Goal: Task Accomplishment & Management: Manage account settings

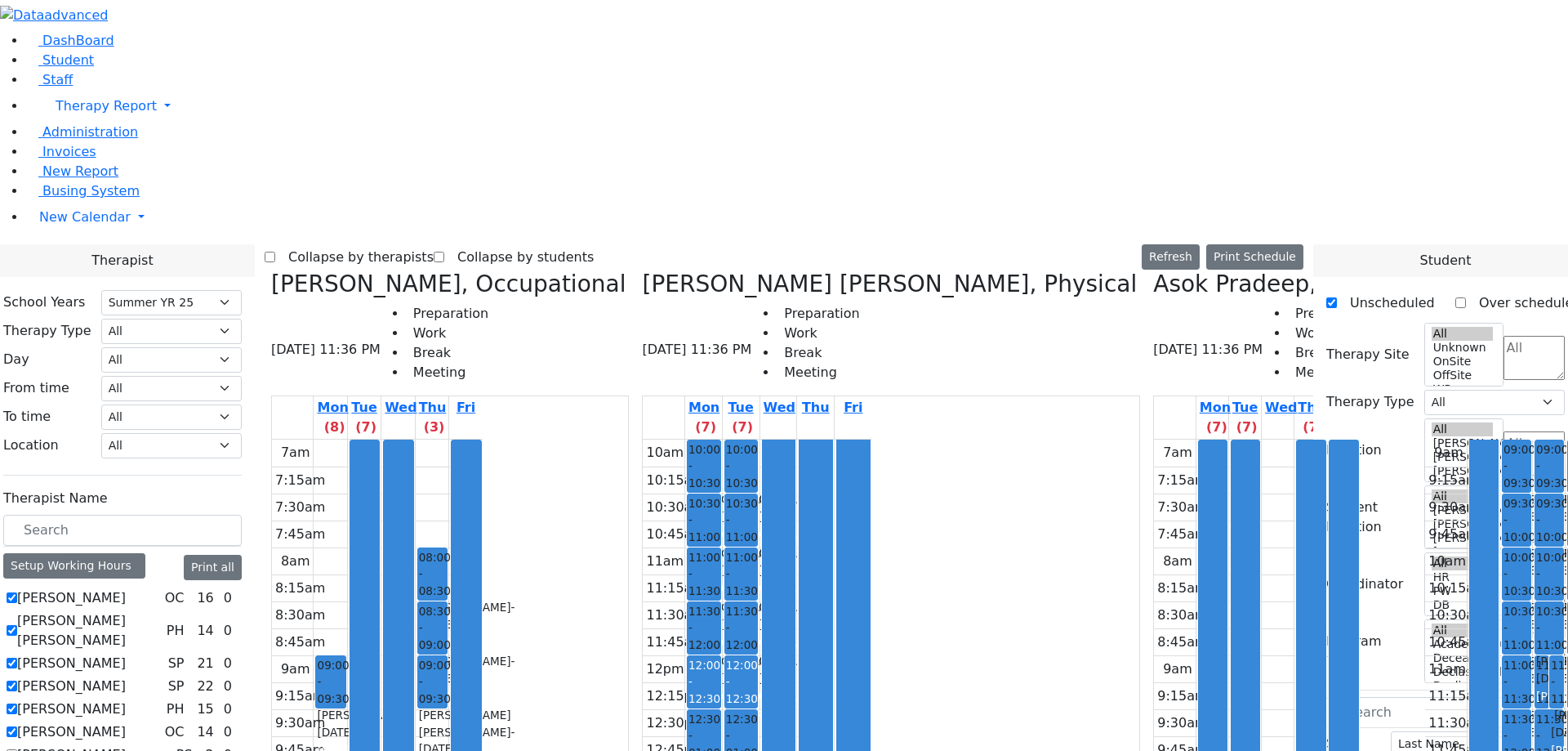
select select "211"
checkbox input "true"
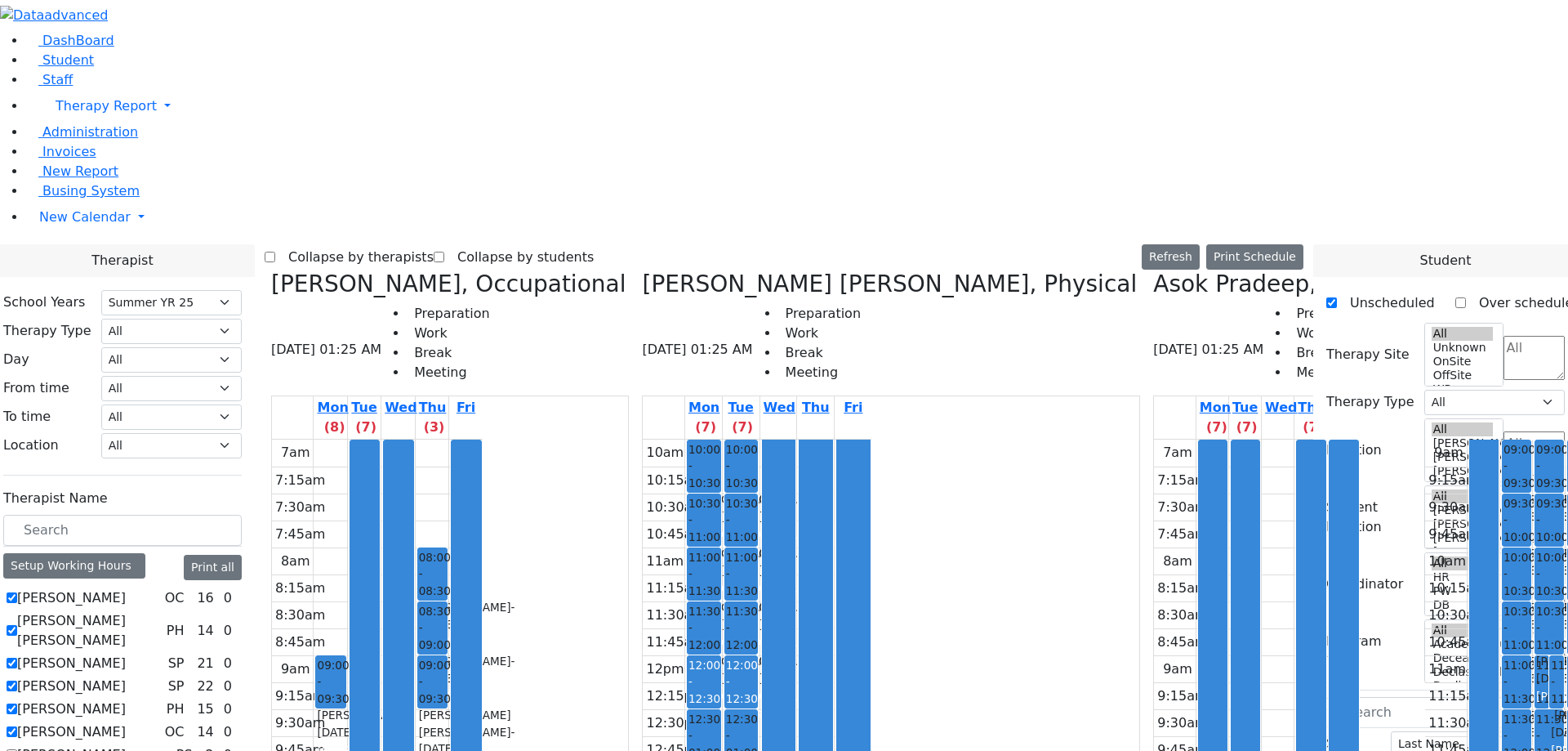
checkbox input "true"
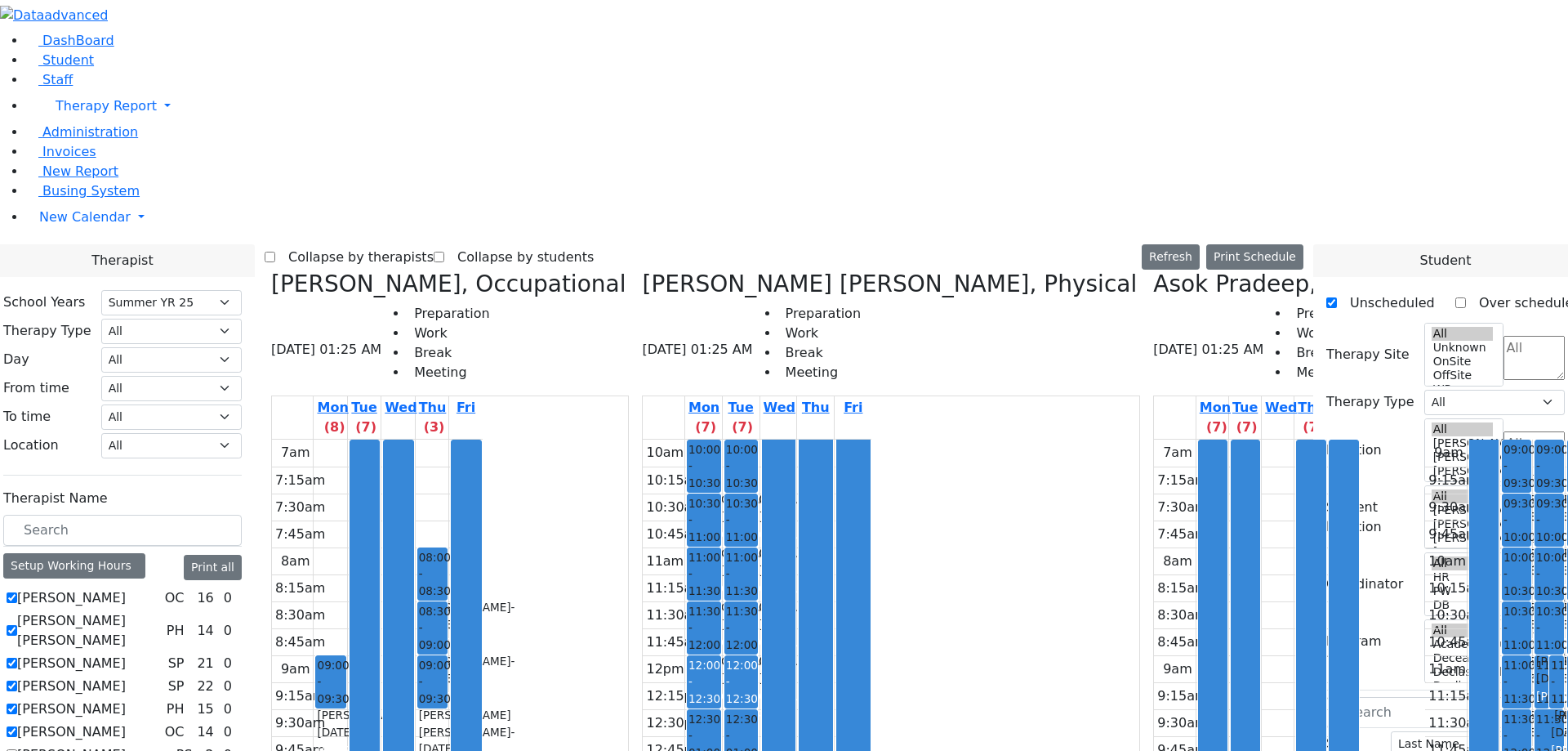
checkbox input "true"
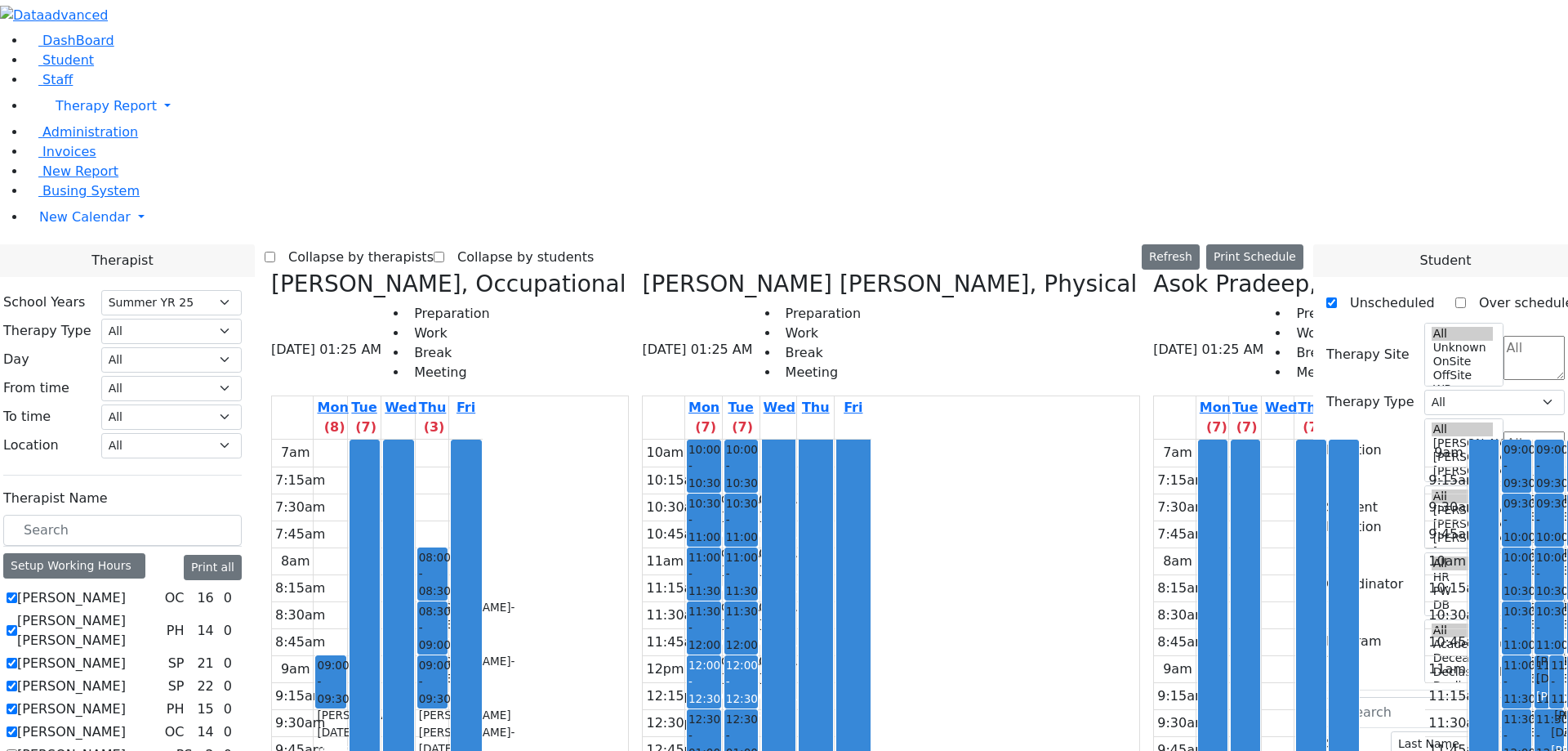
checkbox input "true"
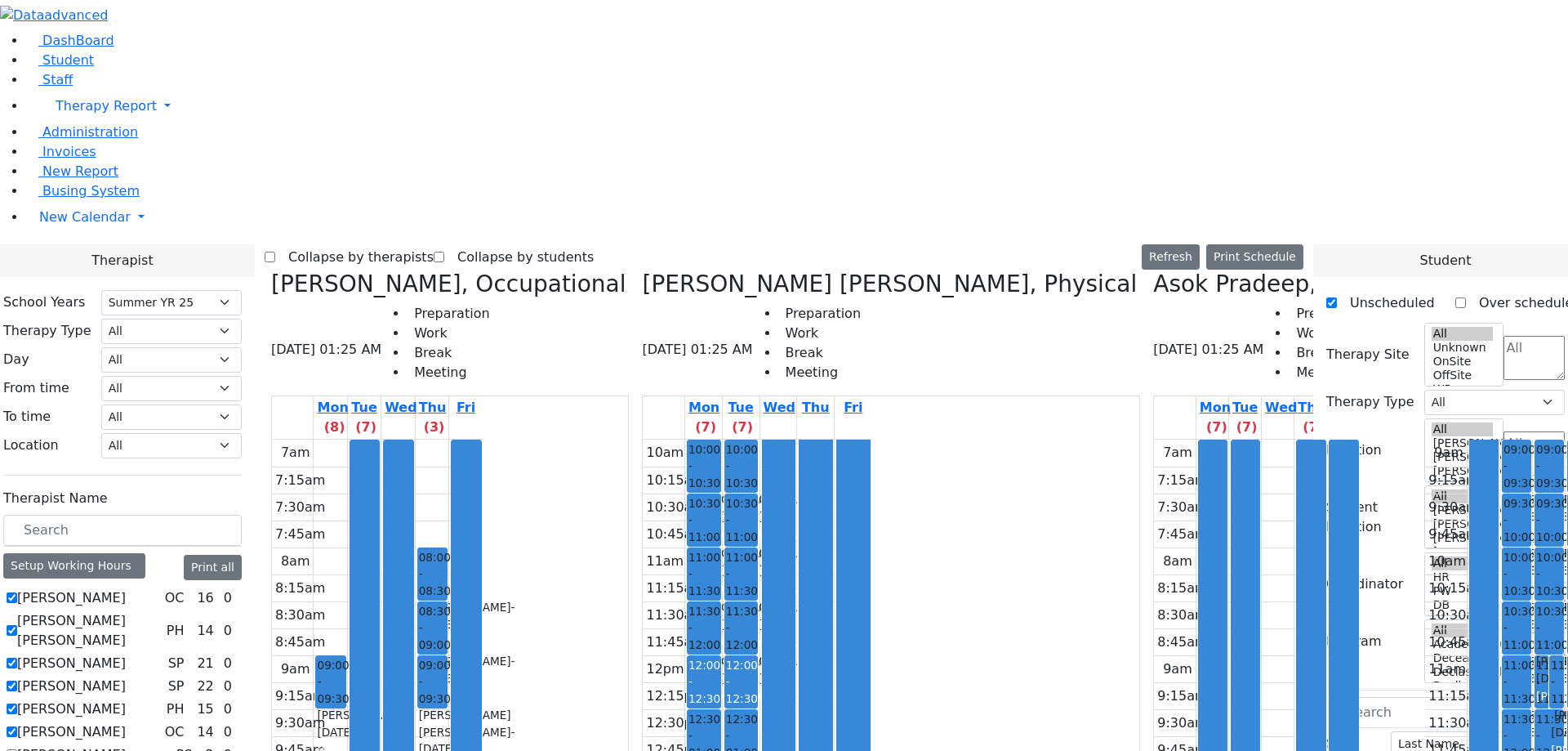
checkbox input "true"
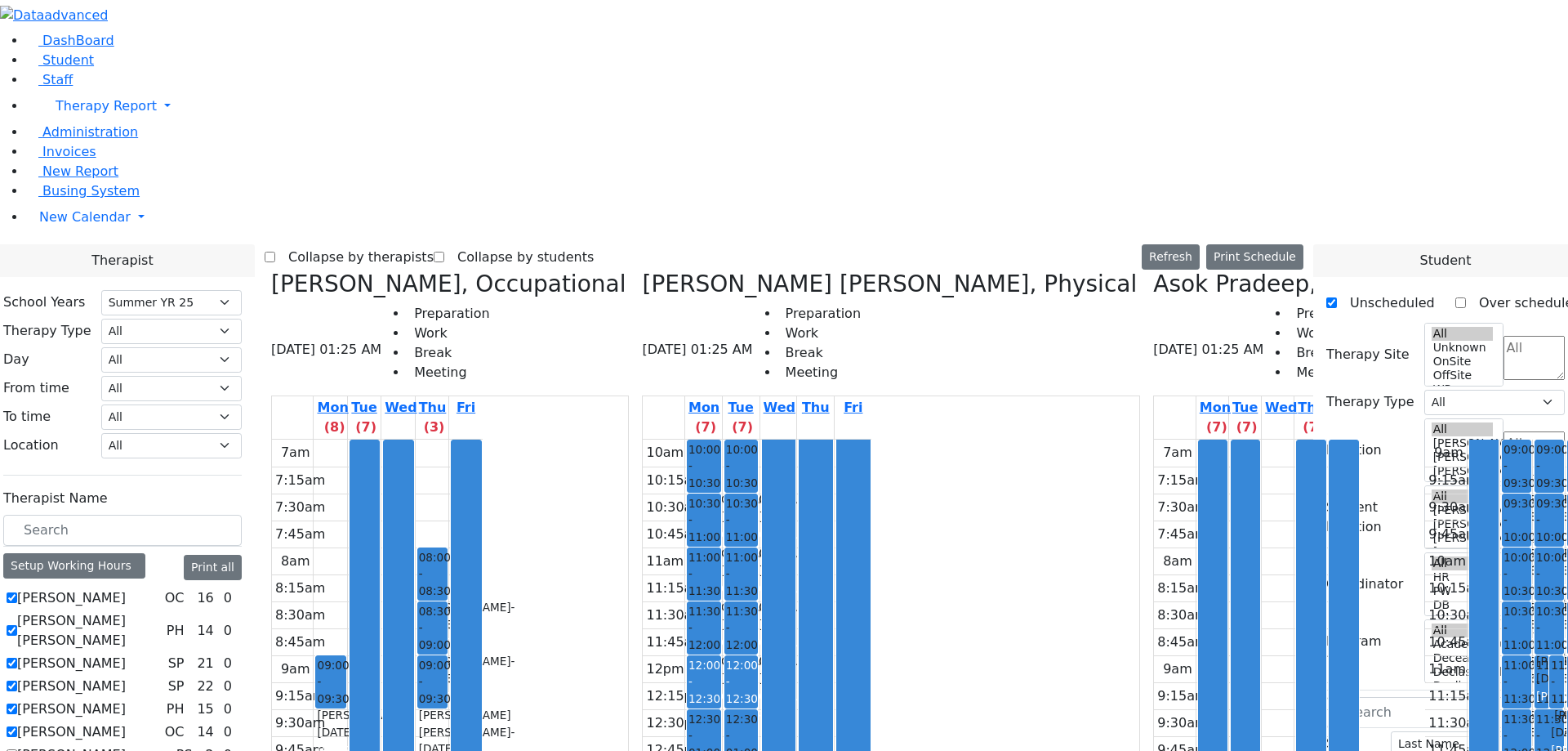
checkbox input "true"
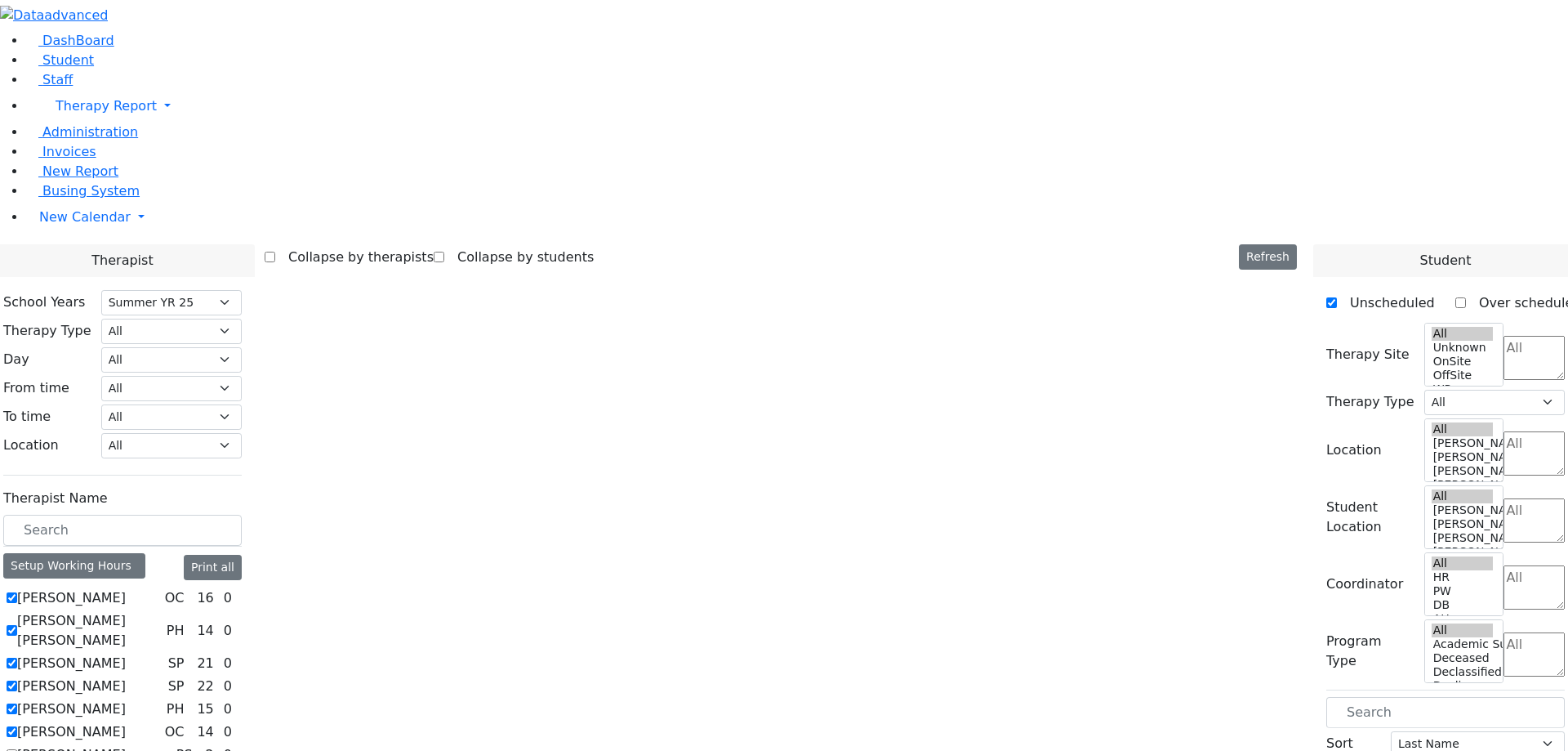
select select "211"
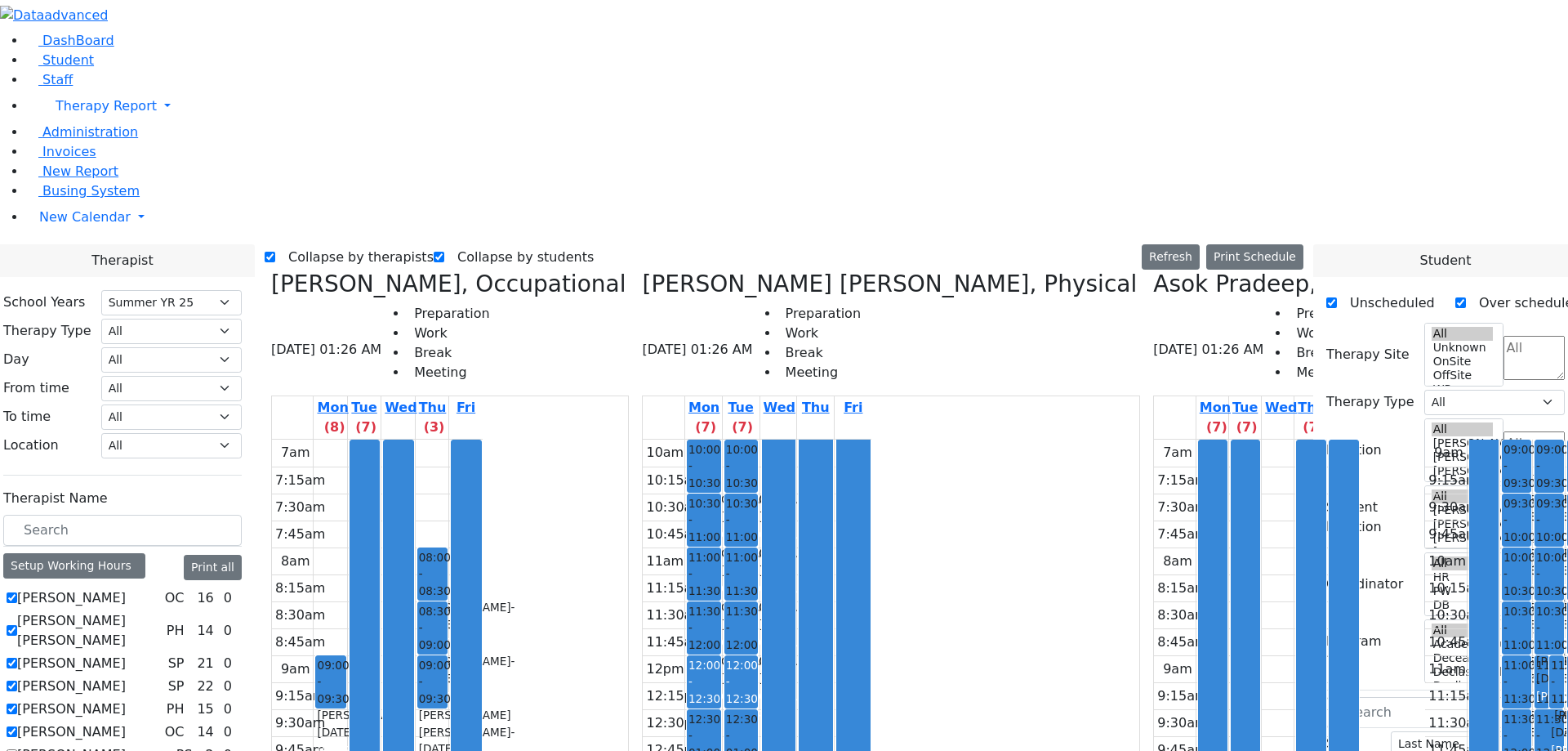
select select "211"
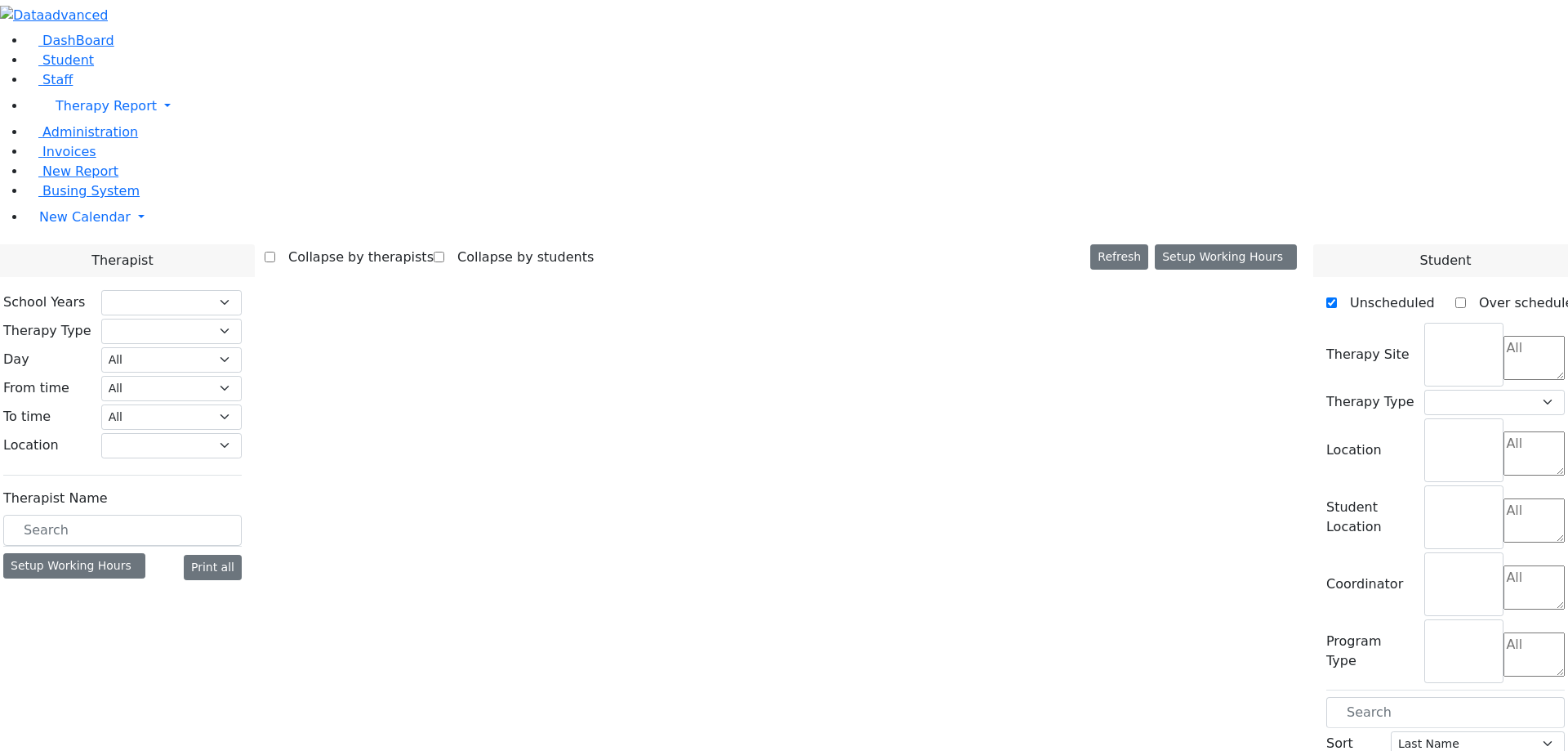
select select "211"
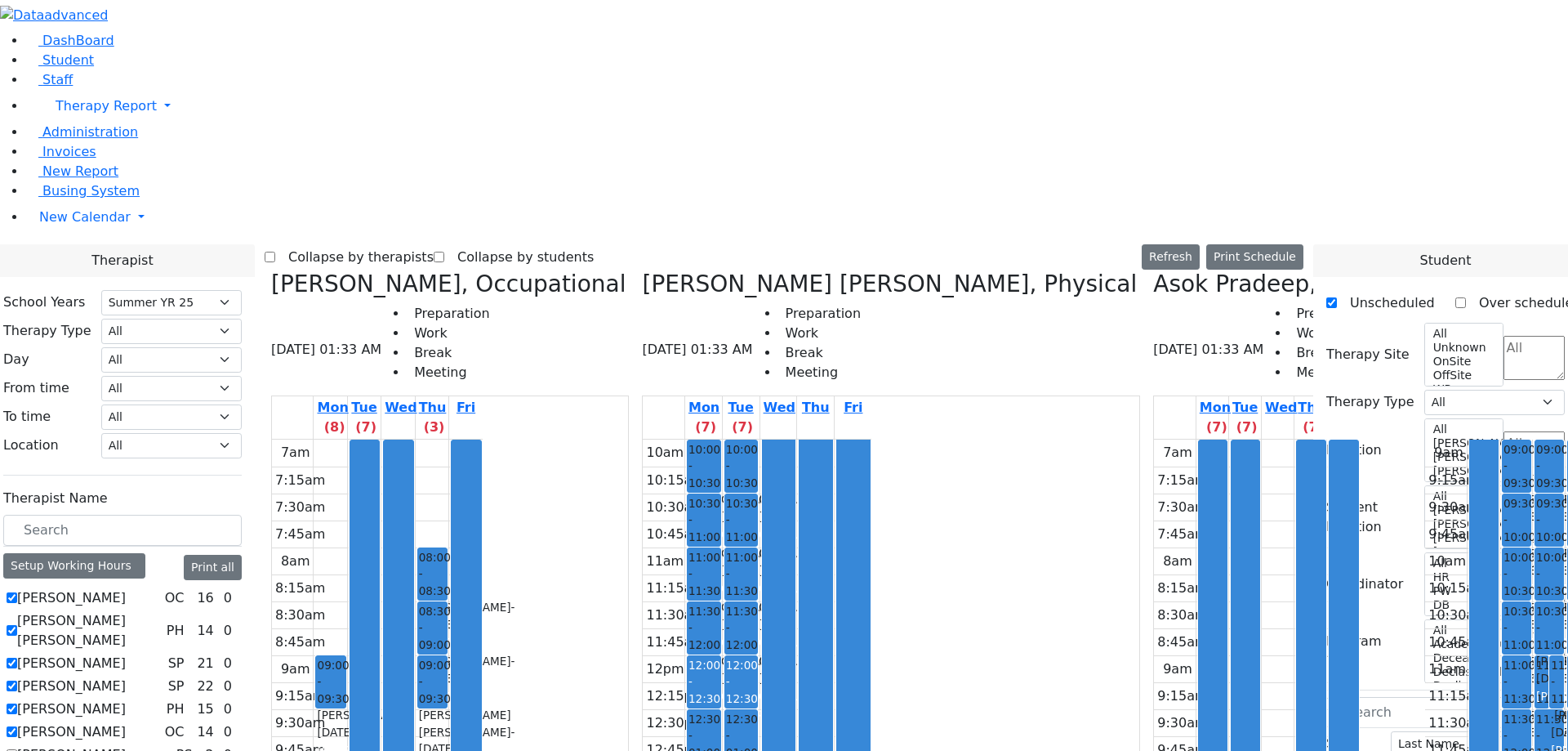
click at [707, 608] on div "Mon (7) Tue (7) Wed Thu Fri 10am 10:15am 10:30am 10:45am 11am 11:15am 11:30am 1…" at bounding box center [892, 724] width 499 height 657
click at [126, 745] on label "[PERSON_NAME]" at bounding box center [71, 754] width 108 height 20
click at [17, 749] on input "[PERSON_NAME]" at bounding box center [12, 754] width 10 height 10
checkbox input "true"
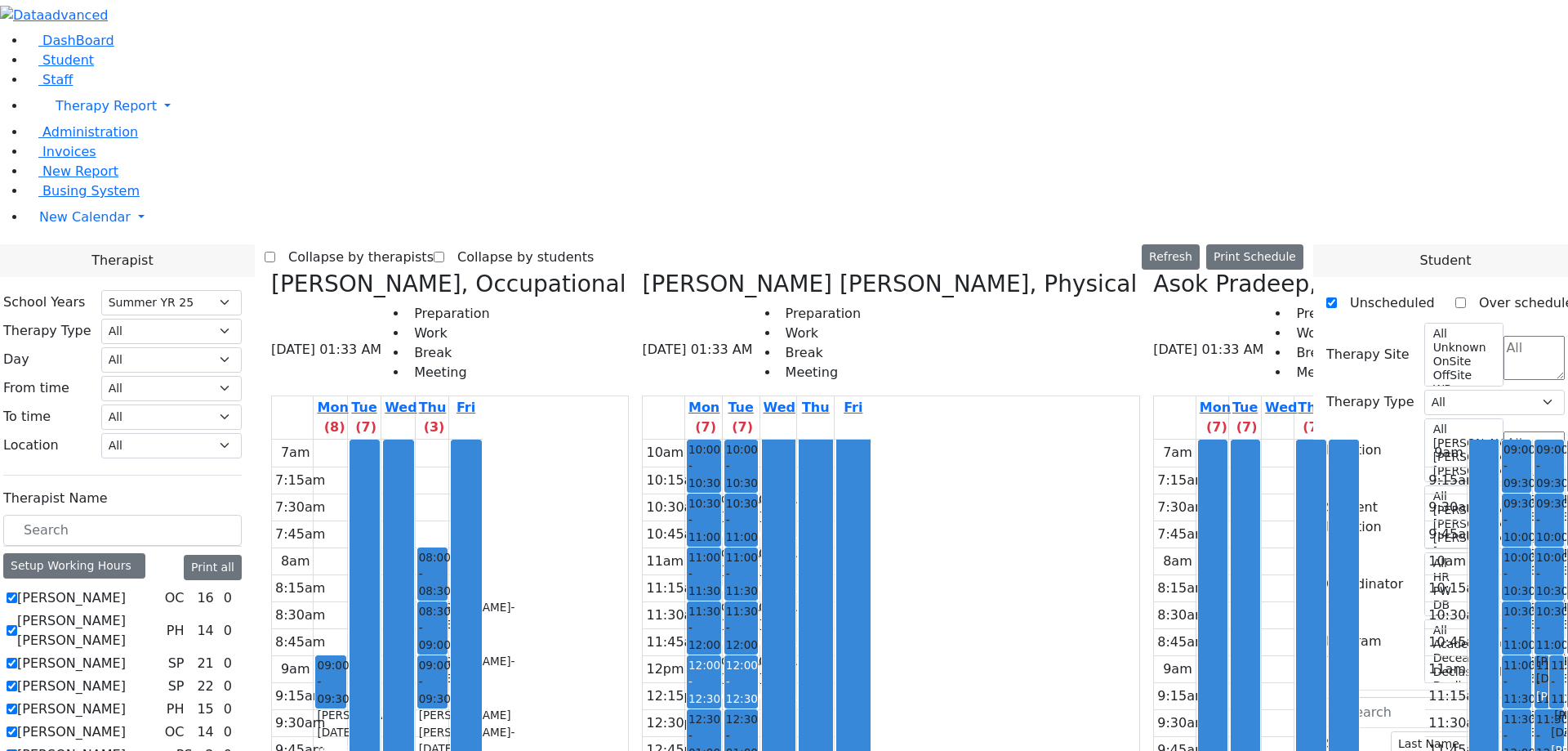
scroll to position [1564, 0]
checkbox input "true"
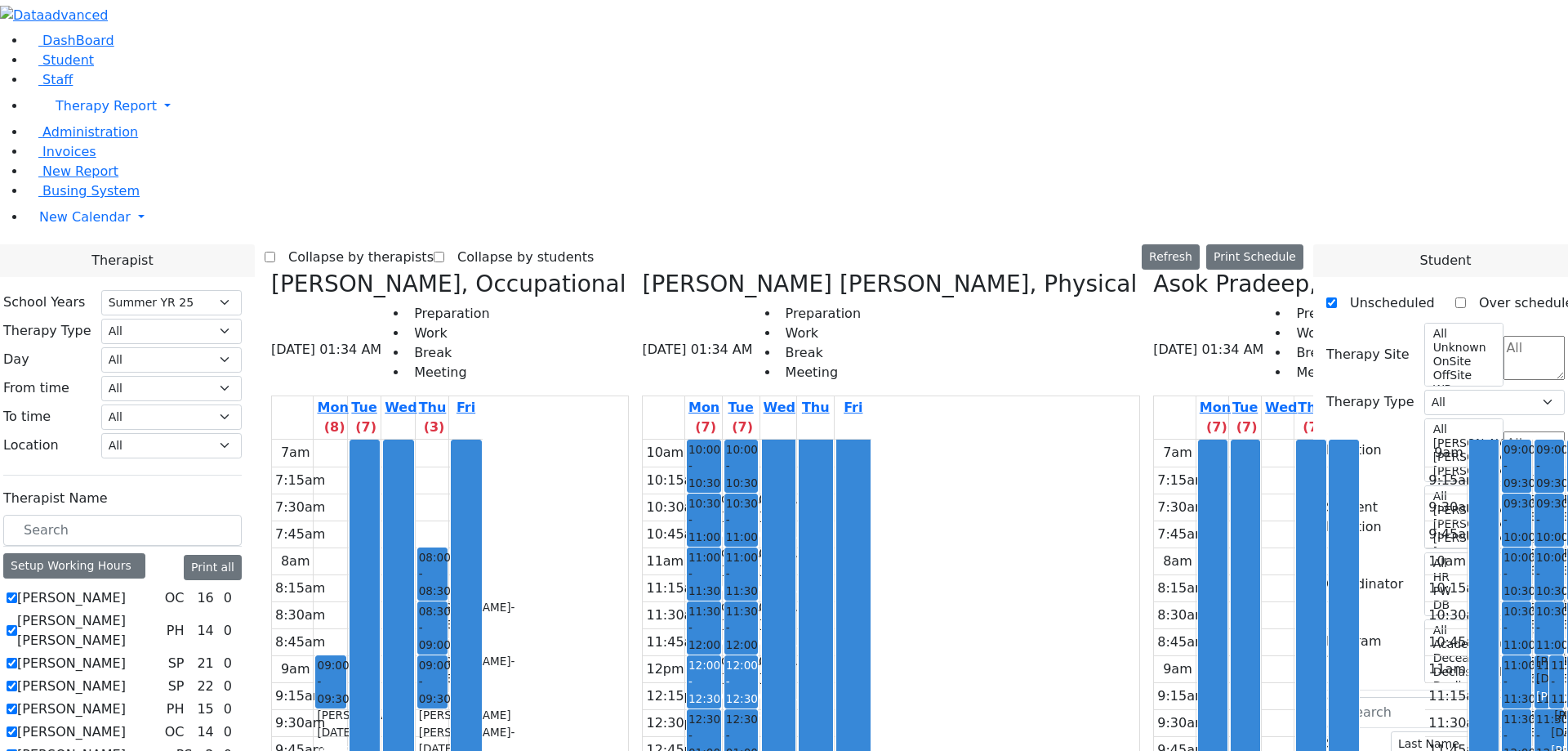
checkbox input "true"
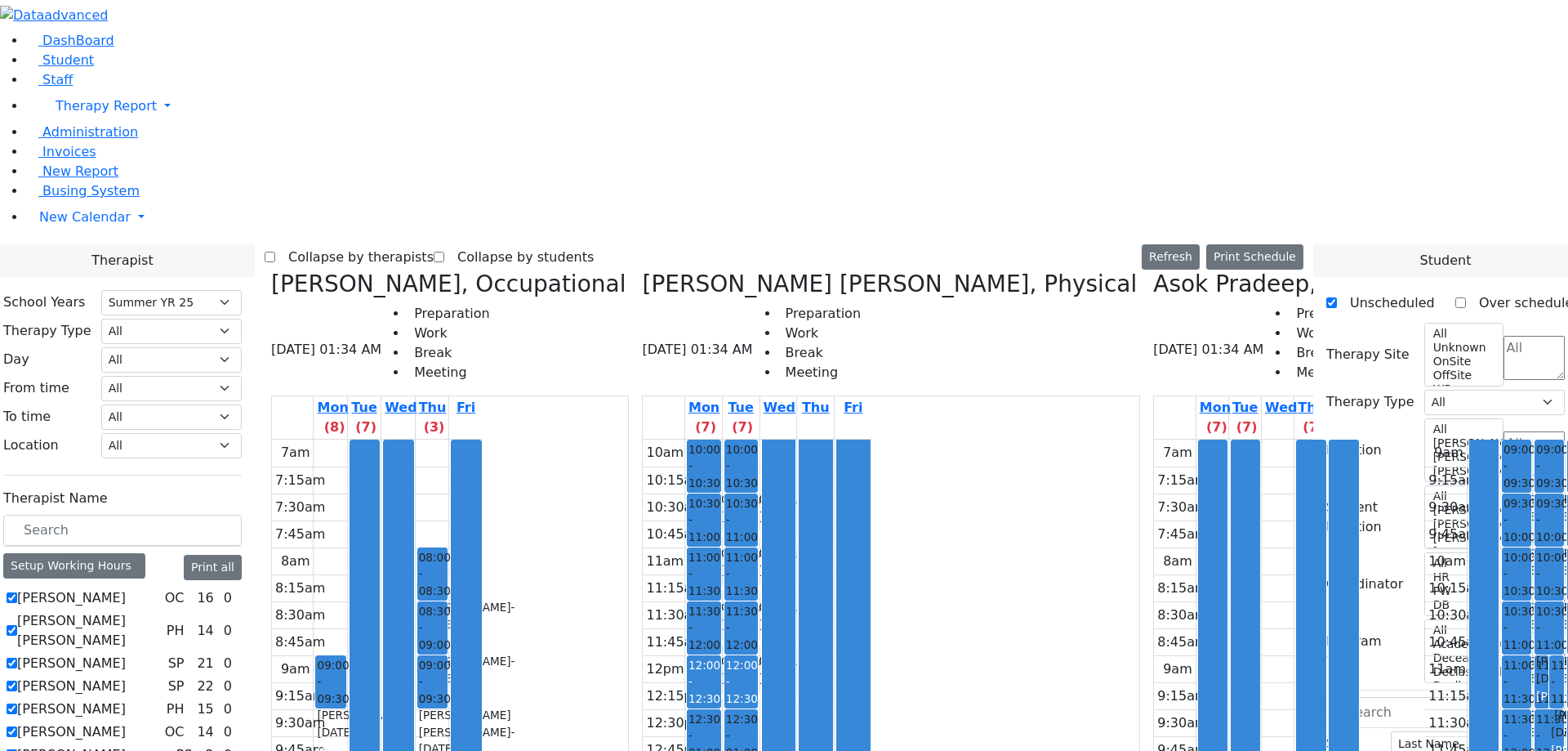
checkbox input "true"
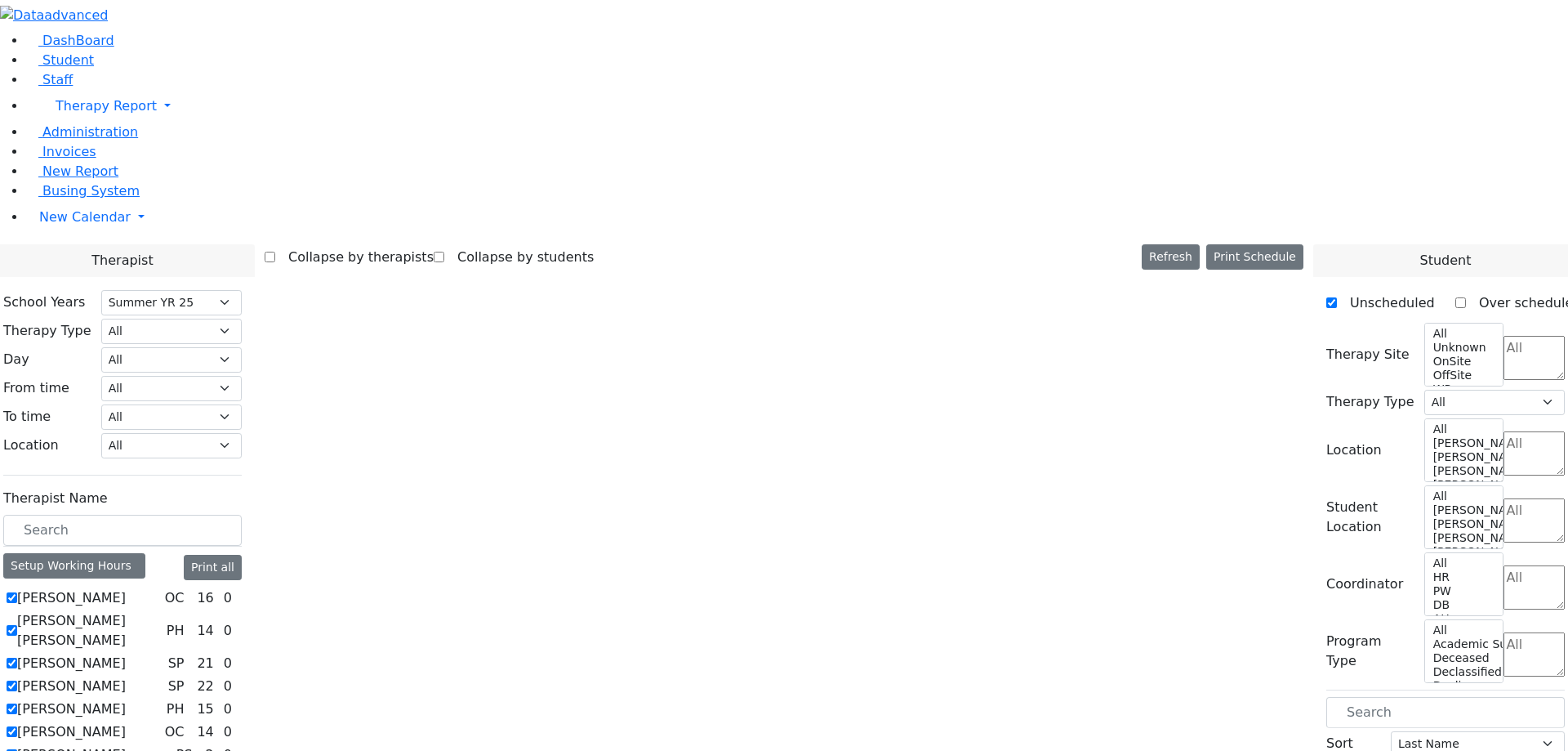
checkbox input "false"
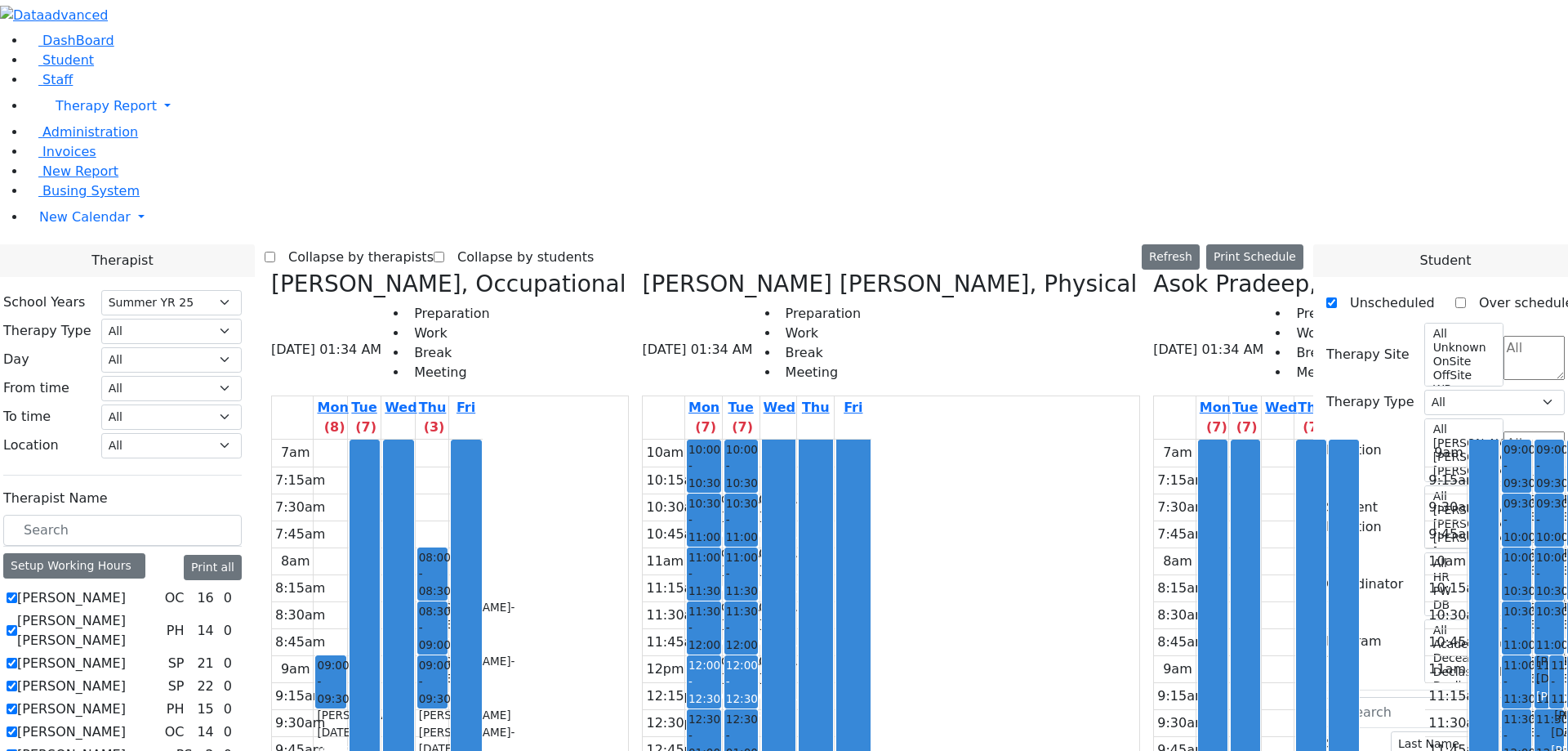
checkbox input "true"
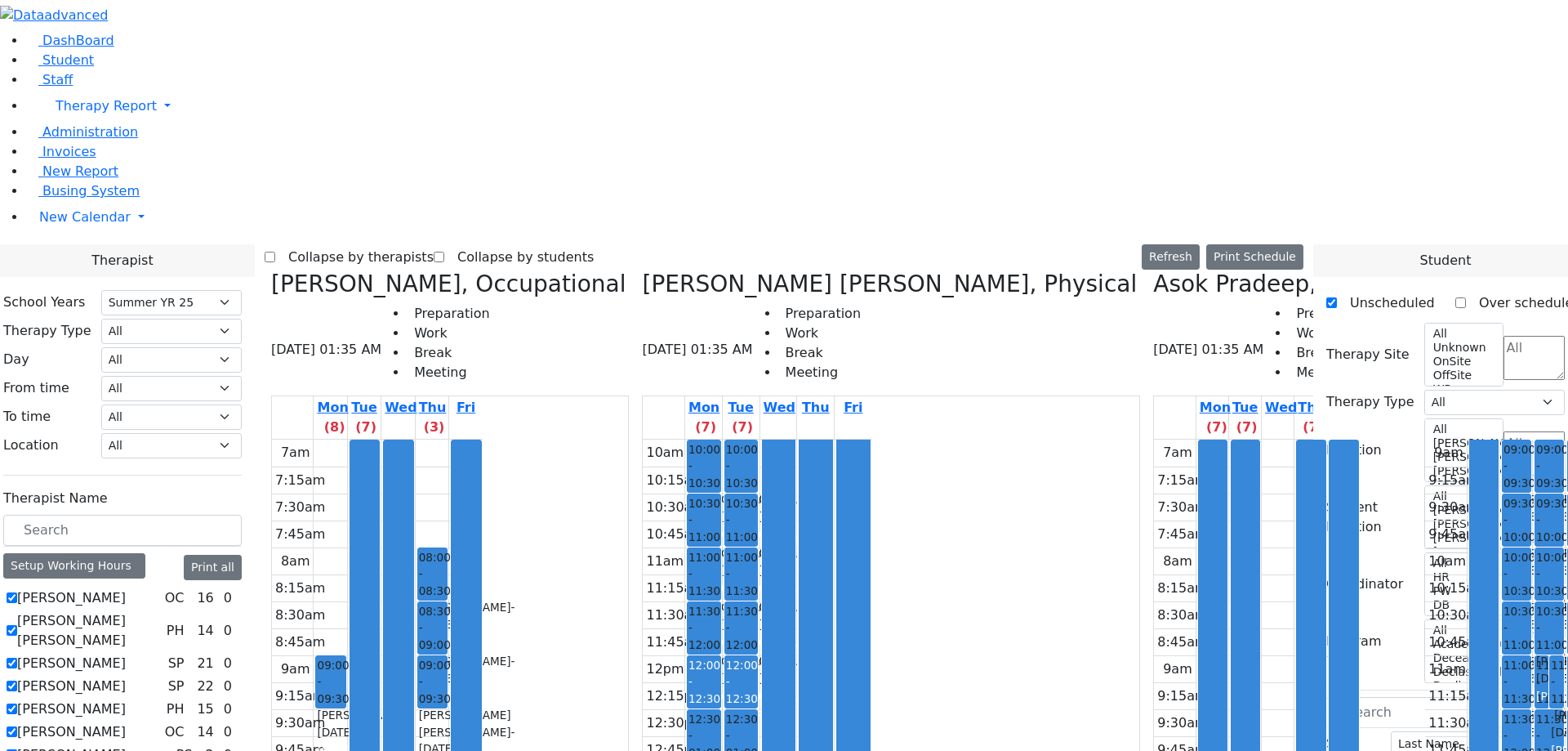
checkbox input "false"
click at [718, 270] on div "Abramsky Sara Chana, Physical 08/23/2025 01:35 AM Preparation Work Break Meeting" at bounding box center [892, 333] width 499 height 126
click at [704, 270] on h3 "[PERSON_NAME] [PERSON_NAME], Physical" at bounding box center [890, 284] width 495 height 28
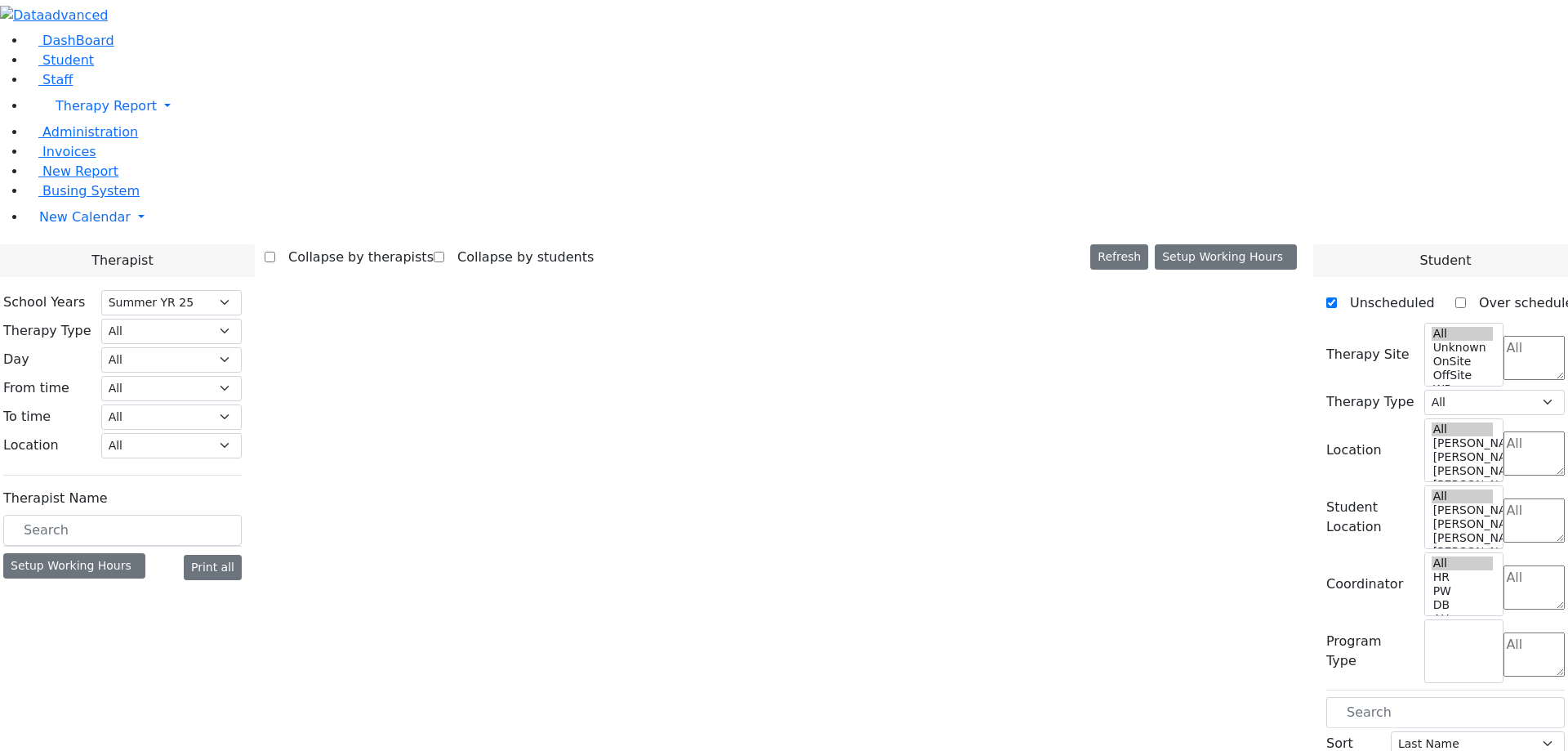
select select "211"
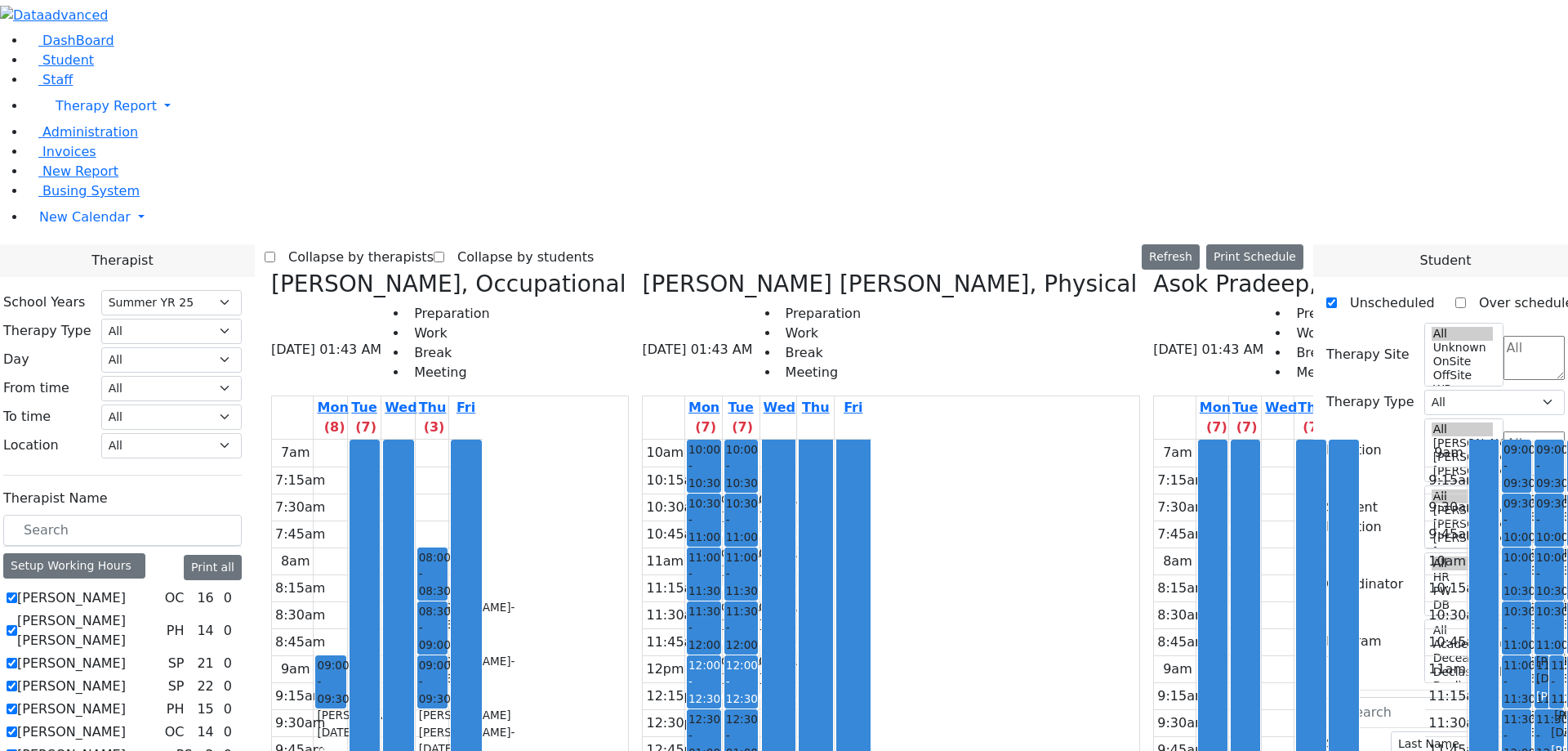
scroll to position [0, 2962]
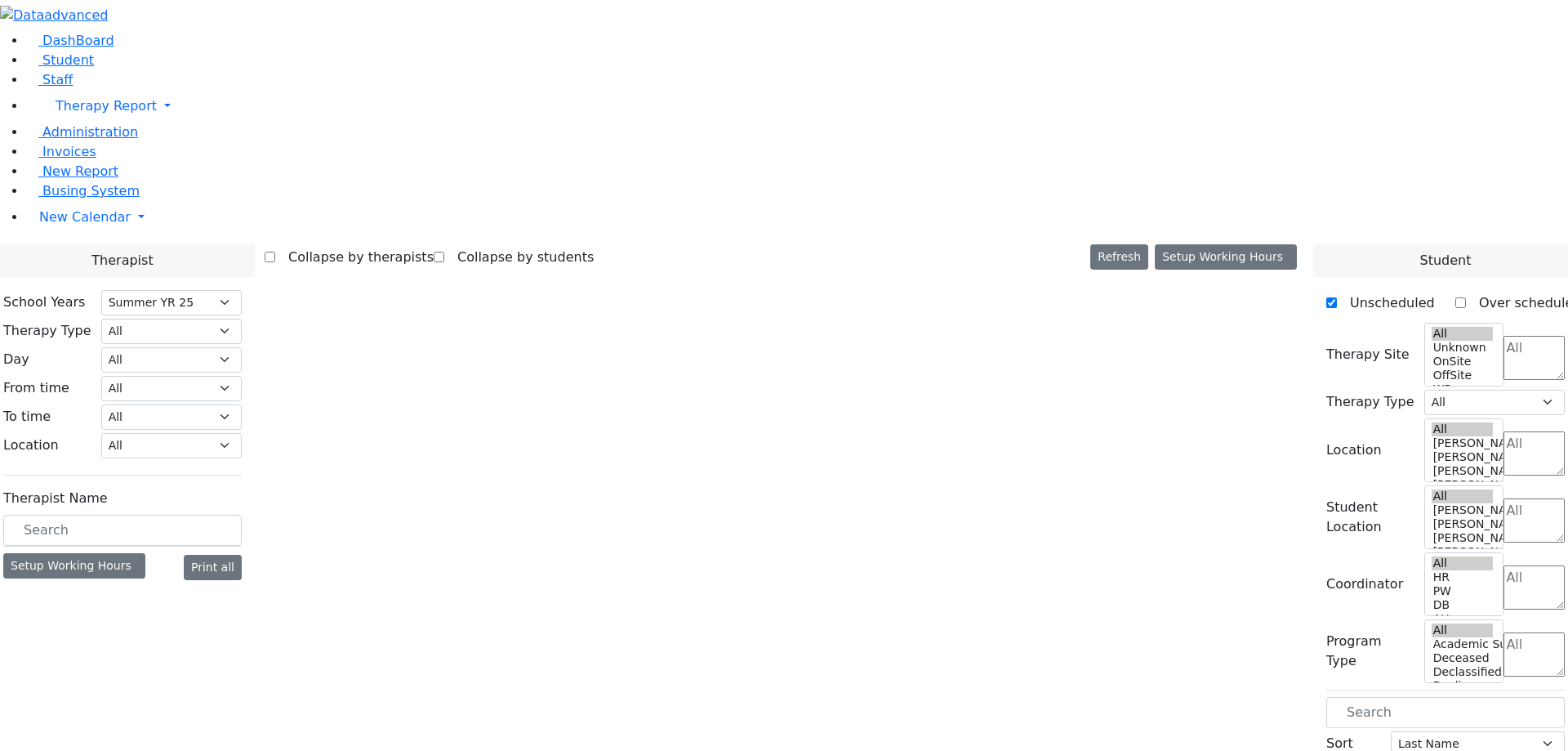
select select "211"
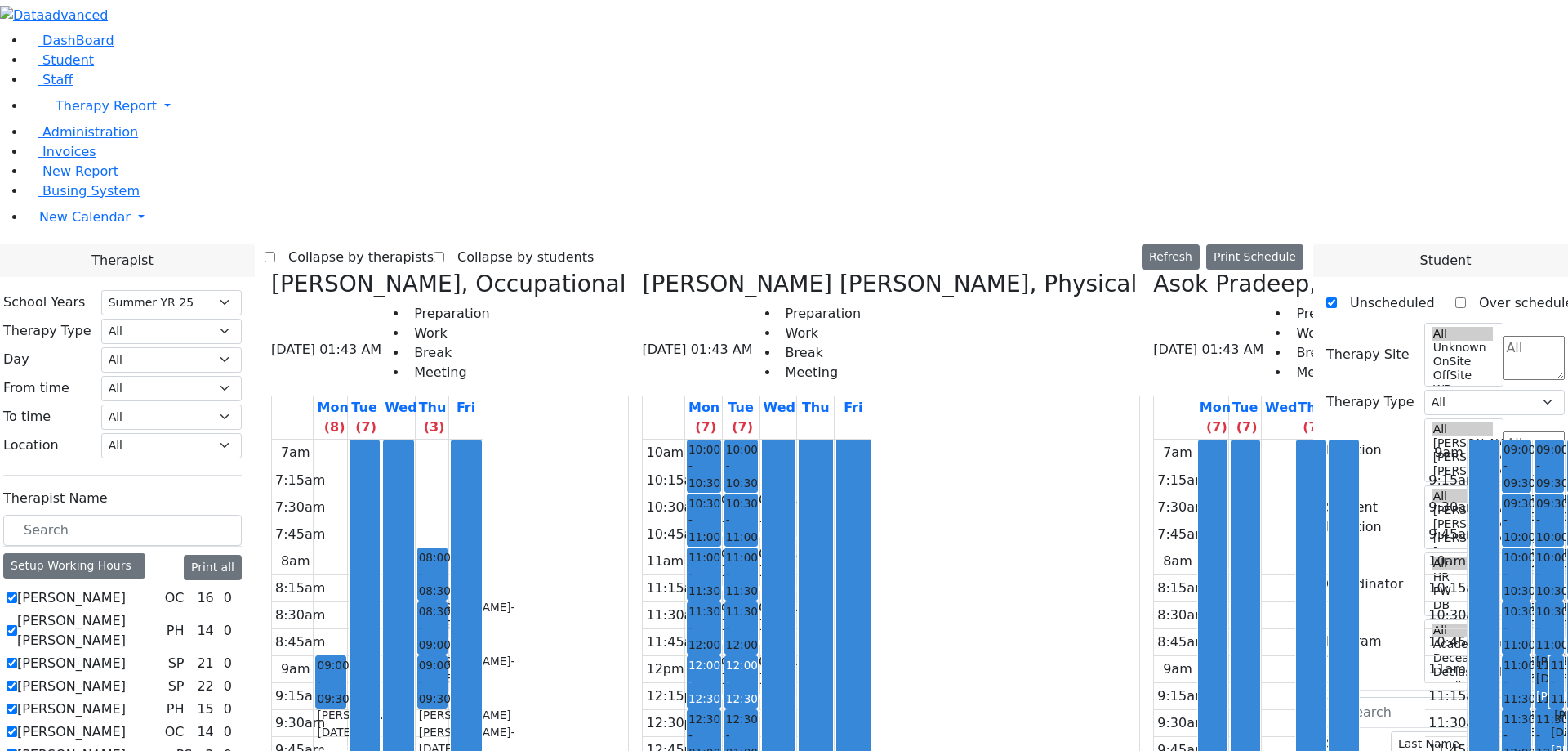
scroll to position [0, 2286]
checkbox input "false"
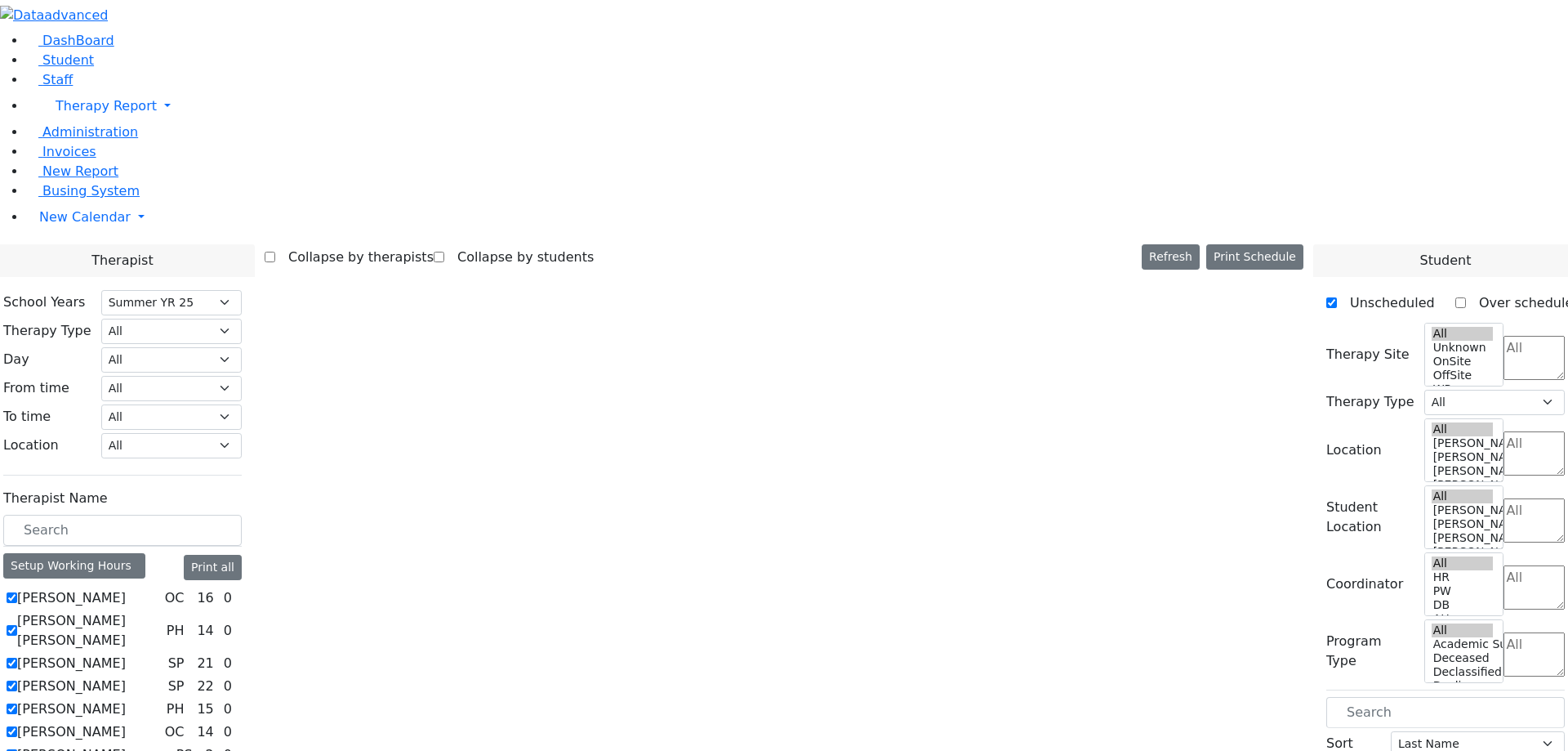
scroll to position [0, 0]
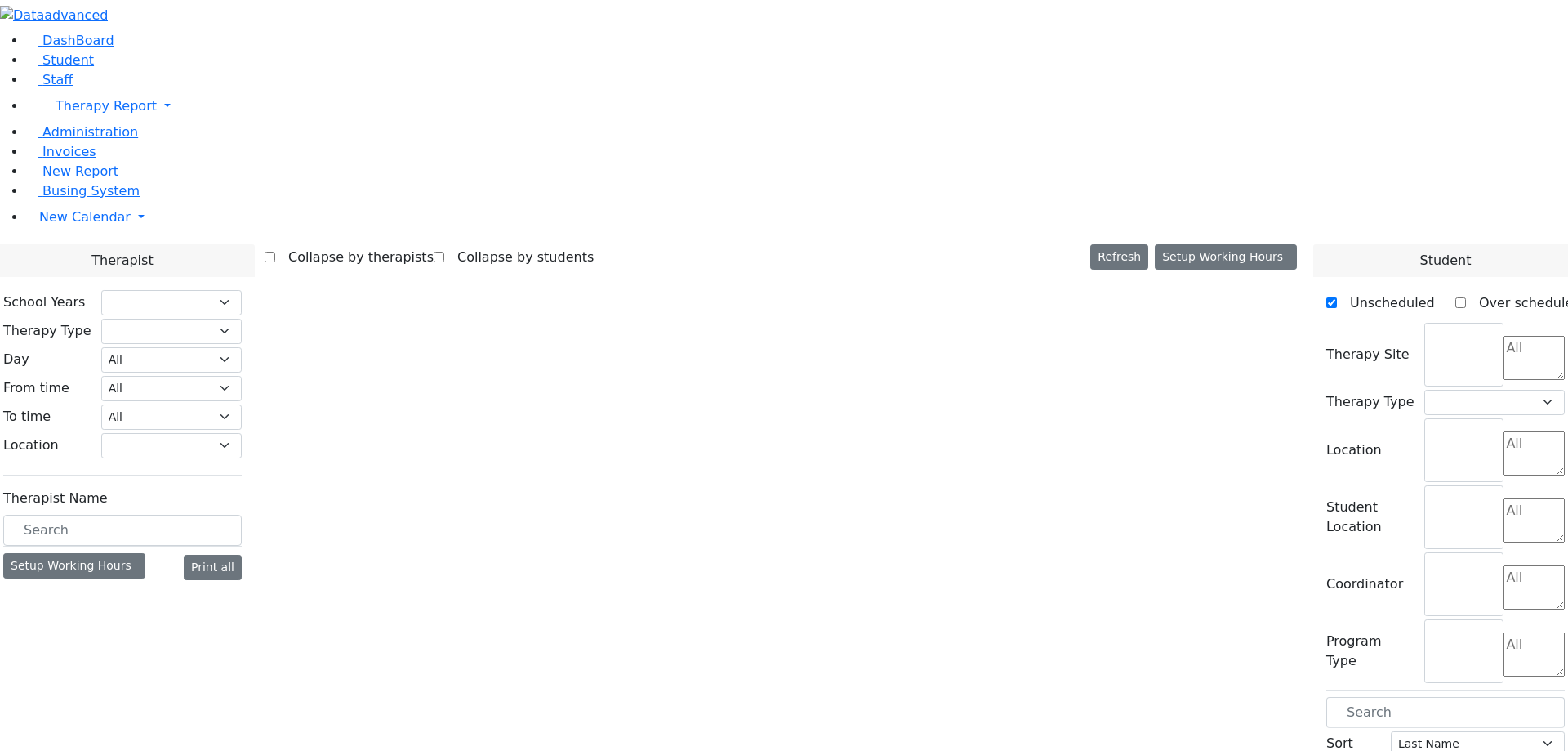
select select "211"
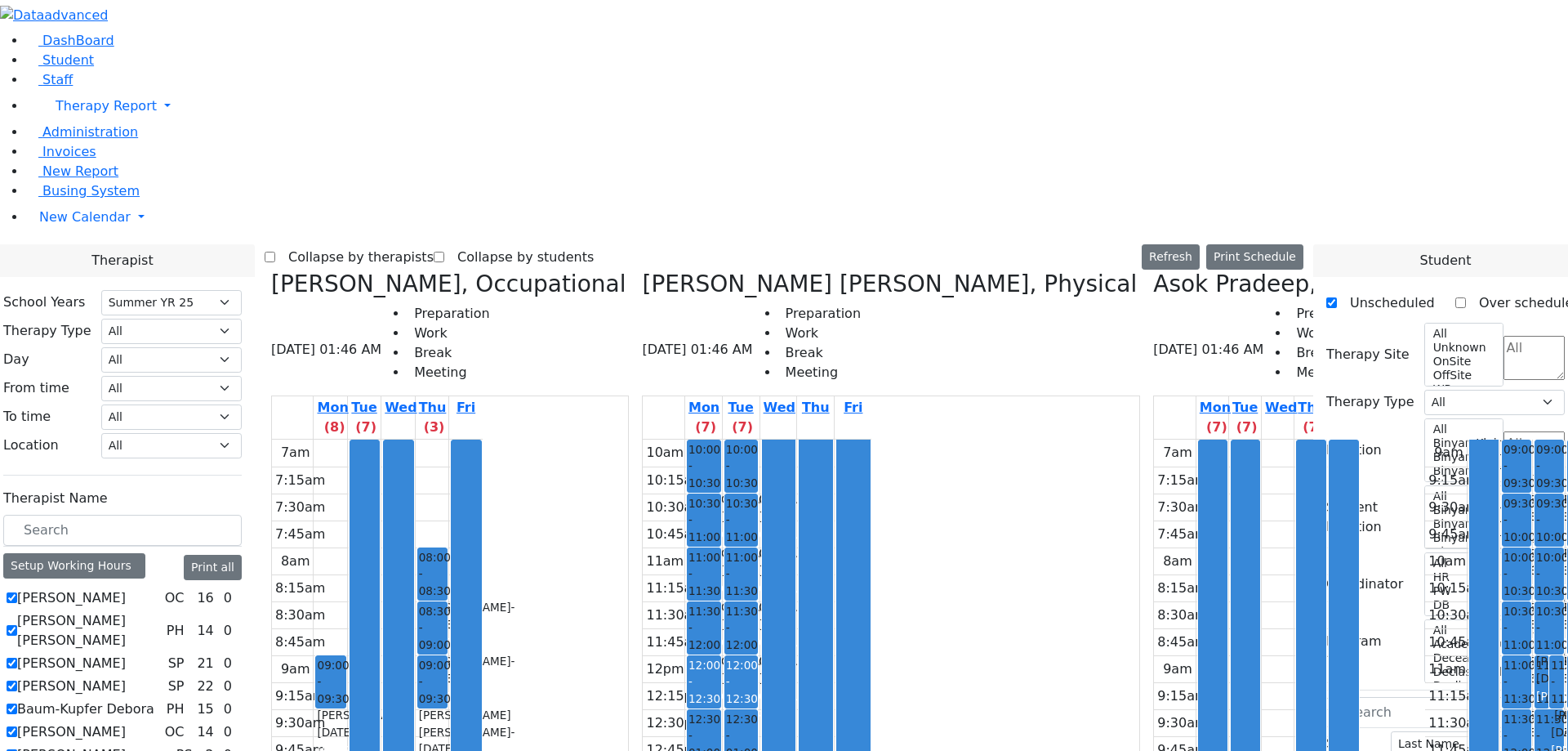
scroll to position [0, 1857]
checkbox input "true"
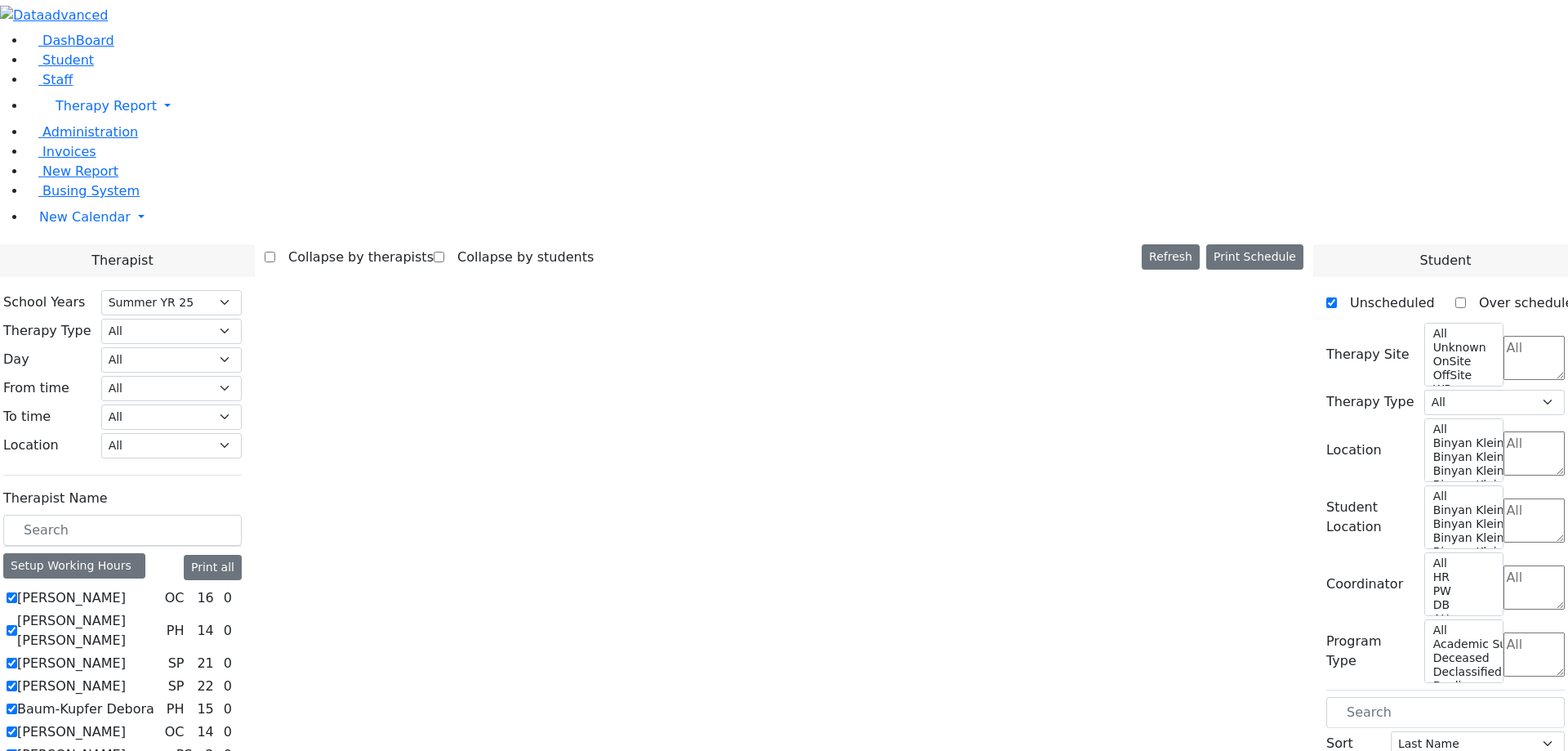
scroll to position [0, 0]
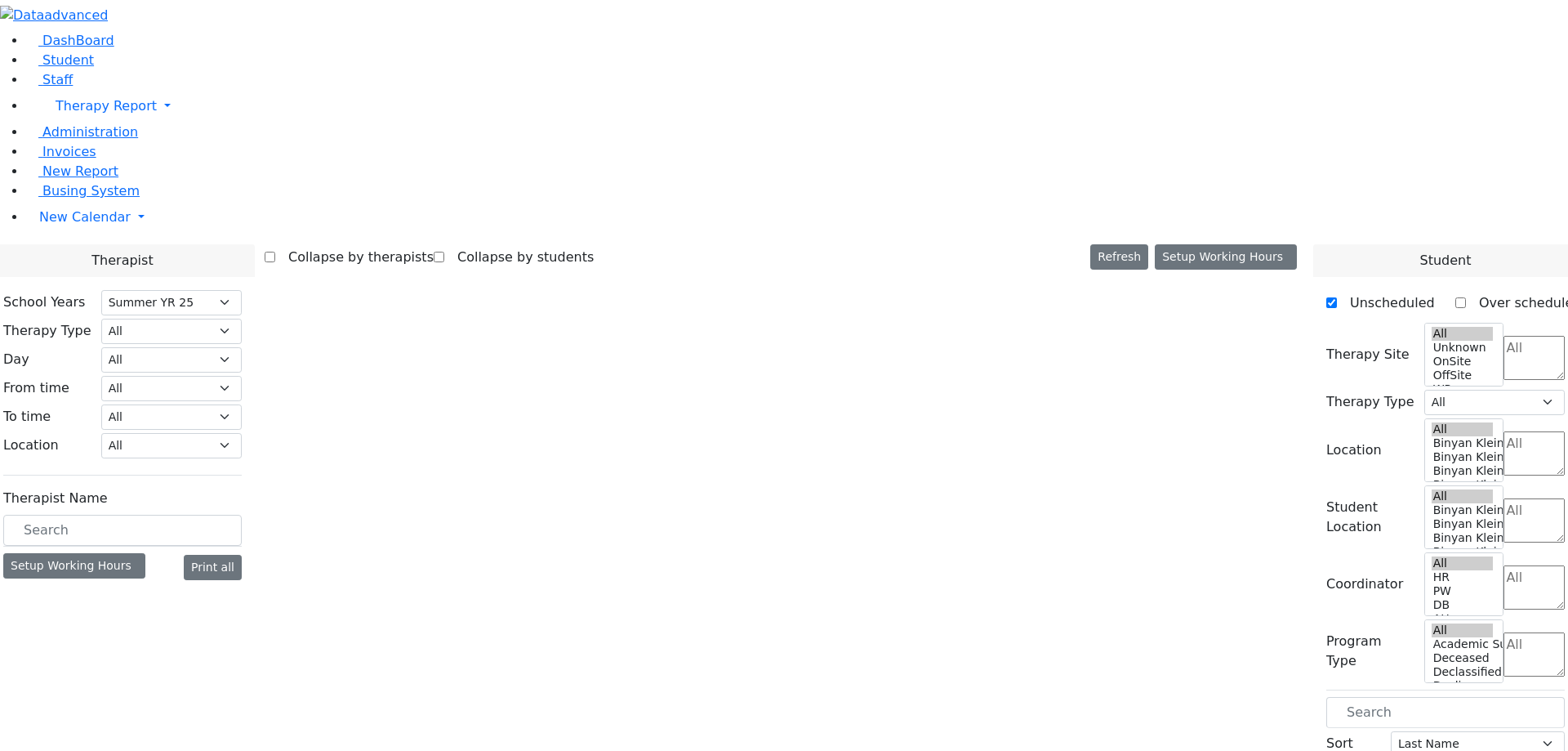
select select "211"
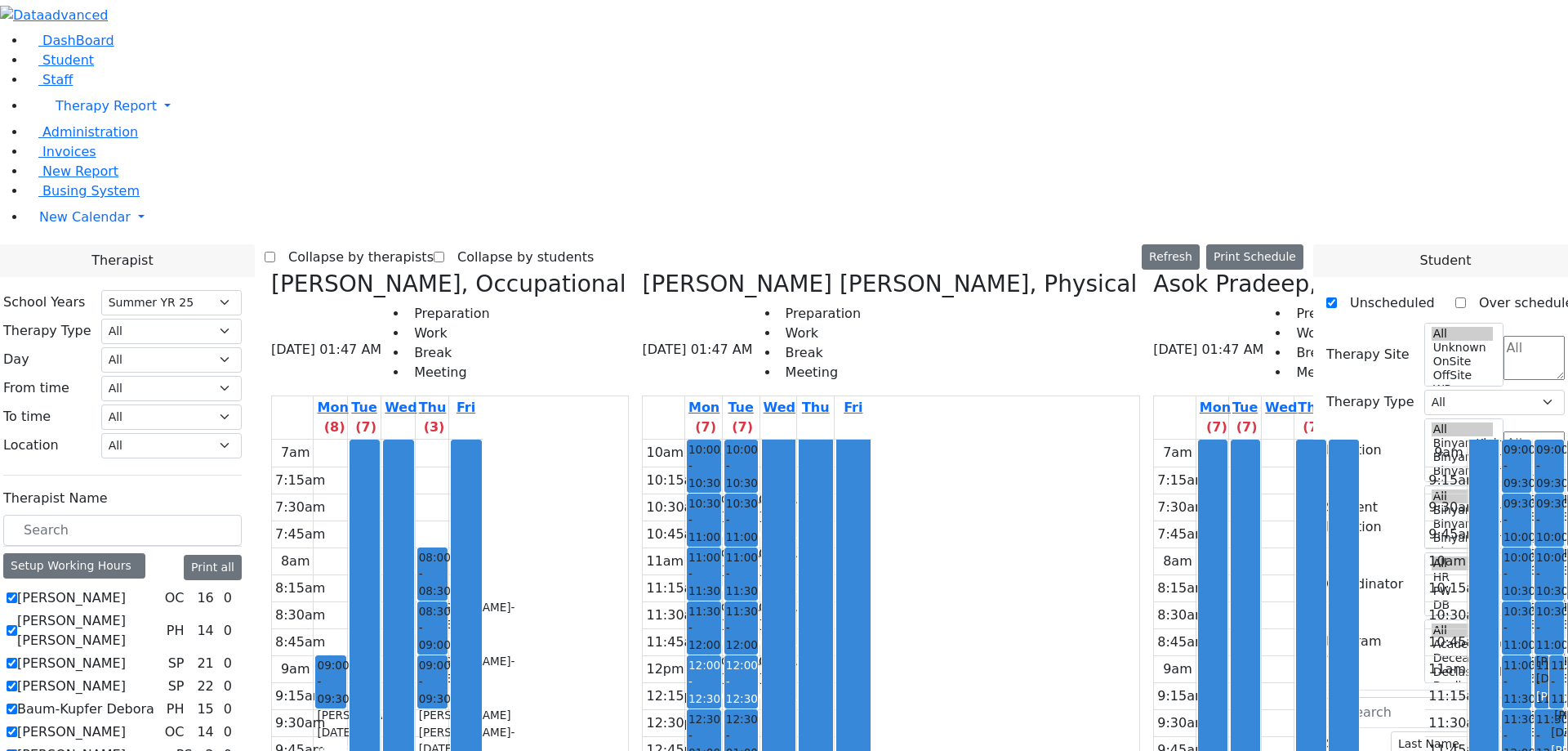
scroll to position [0, 2311]
checkbox input "false"
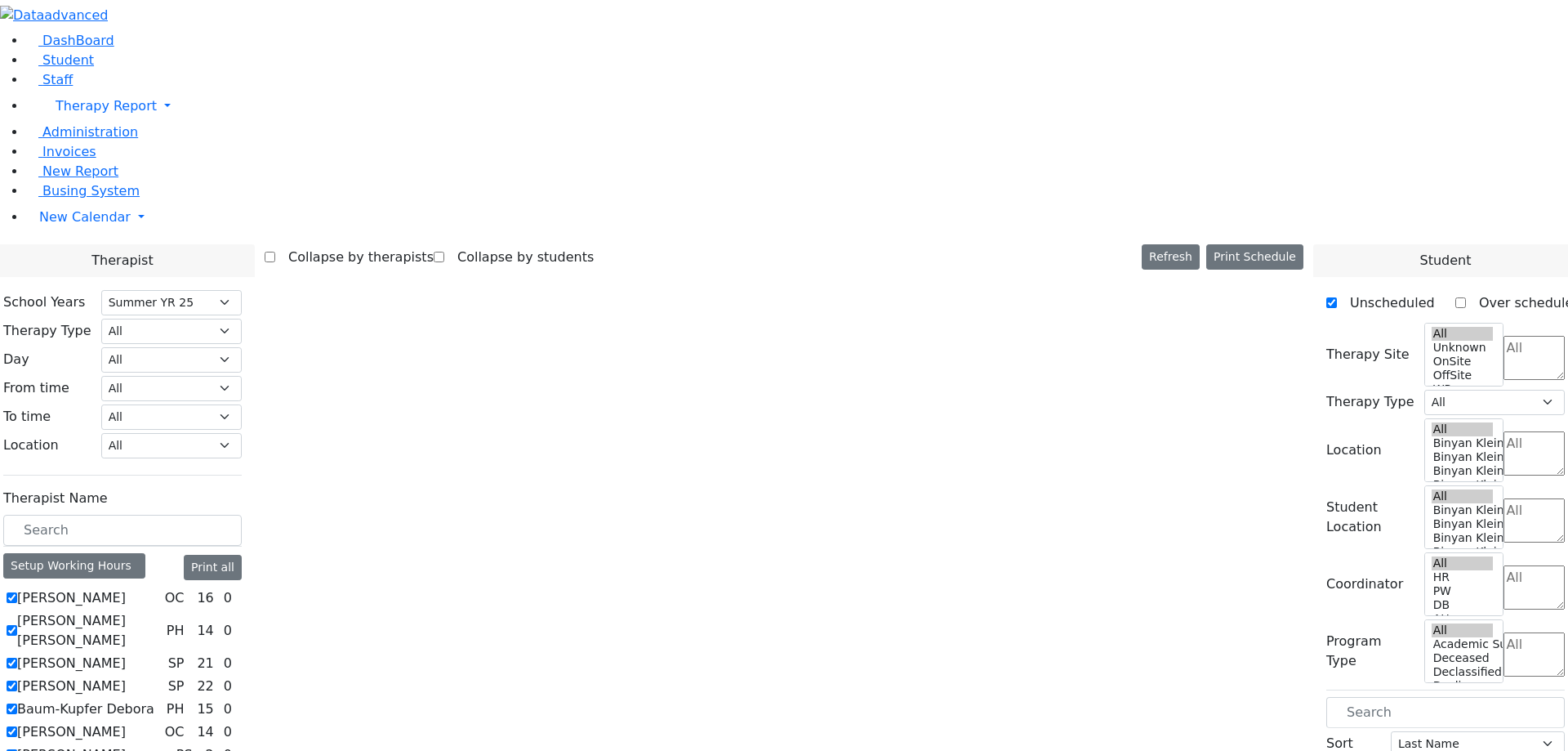
scroll to position [0, 0]
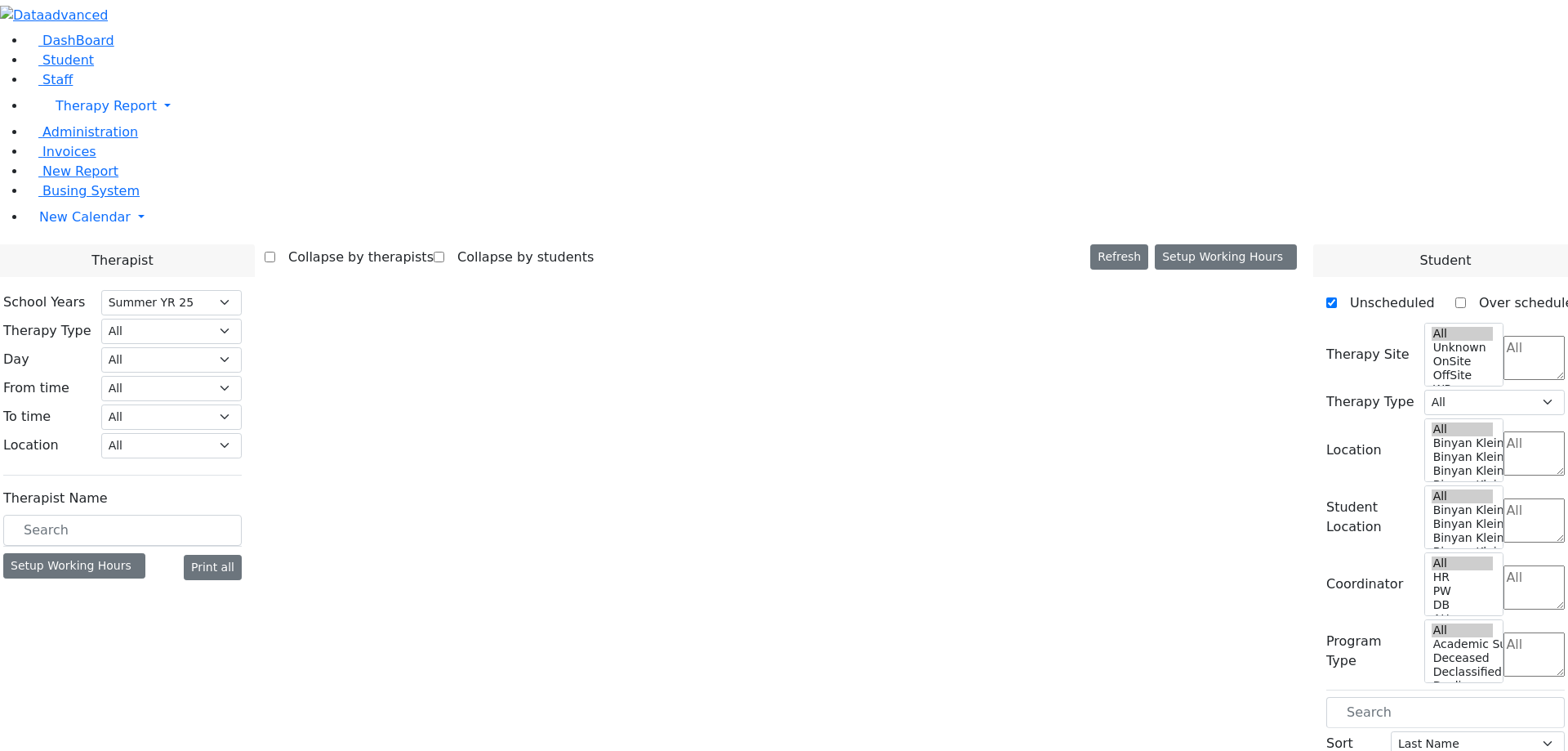
select select "211"
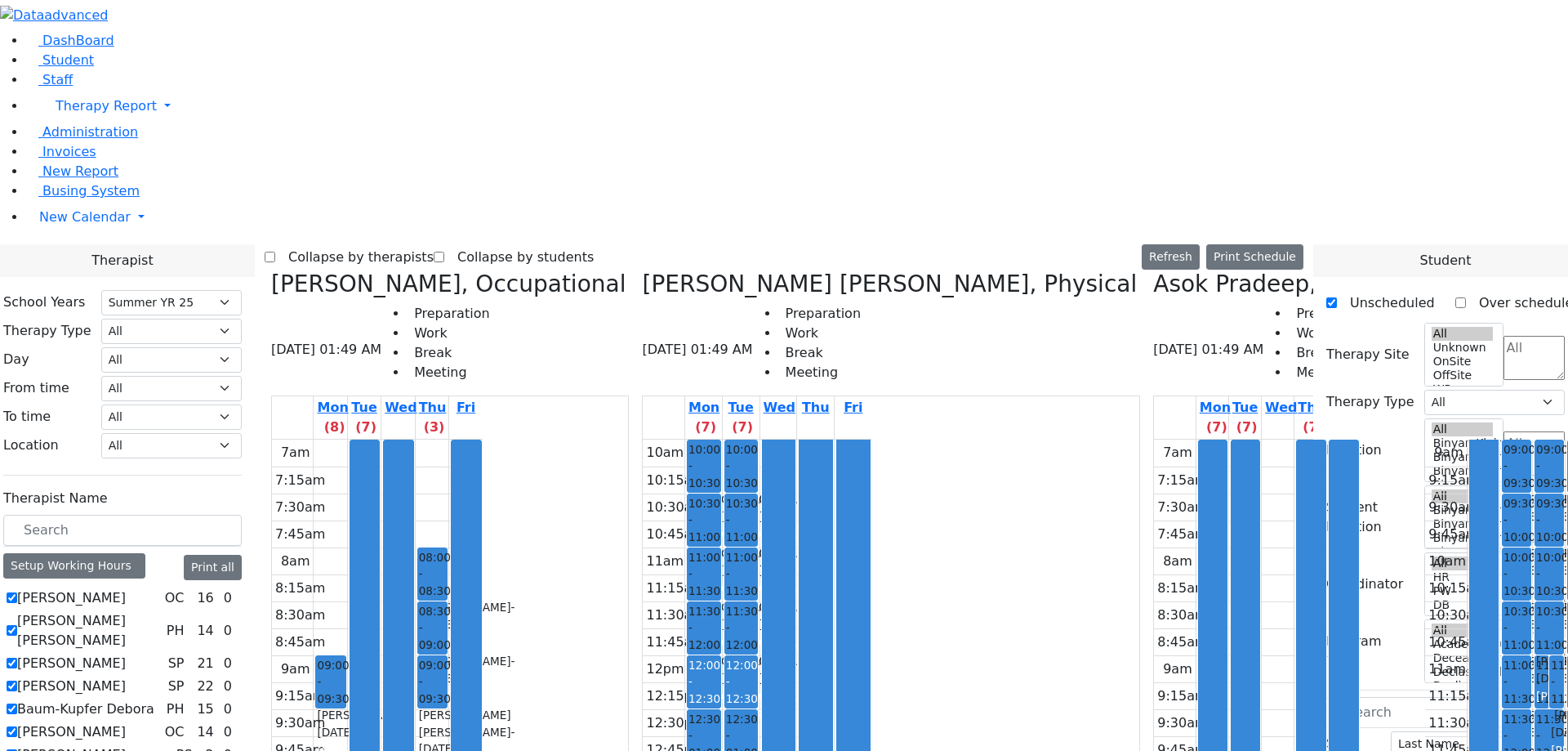
checkbox input "false"
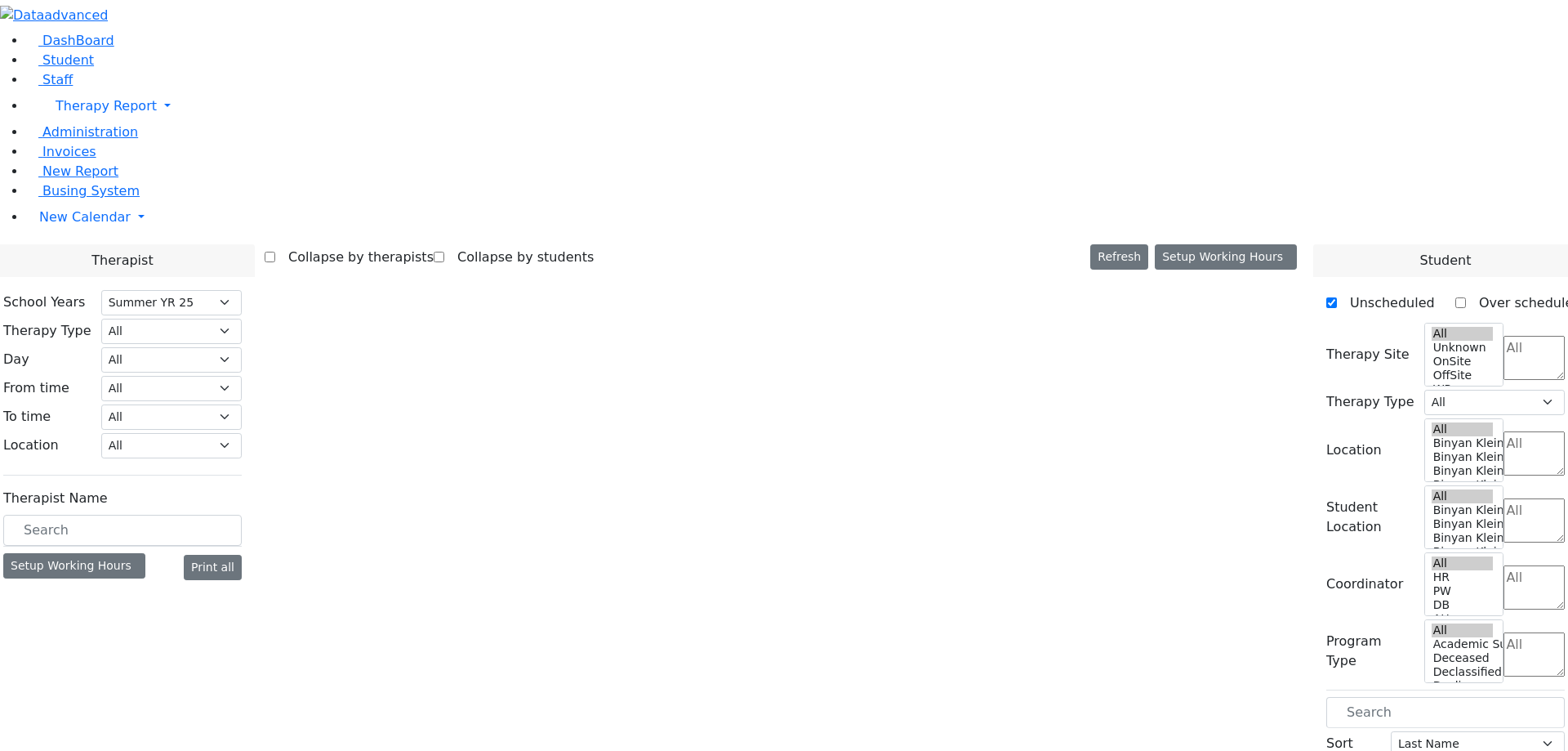
select select "211"
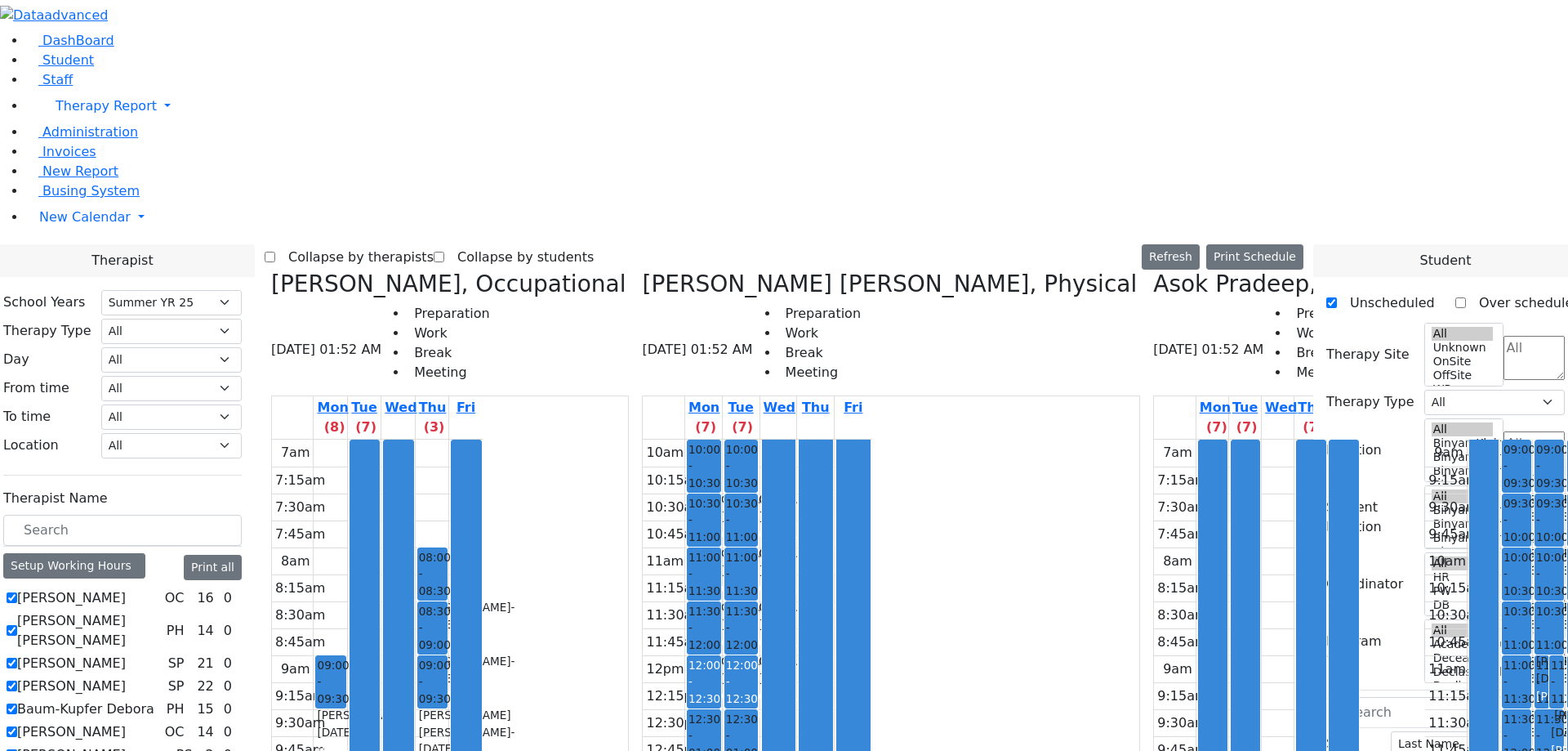
checkbox input "false"
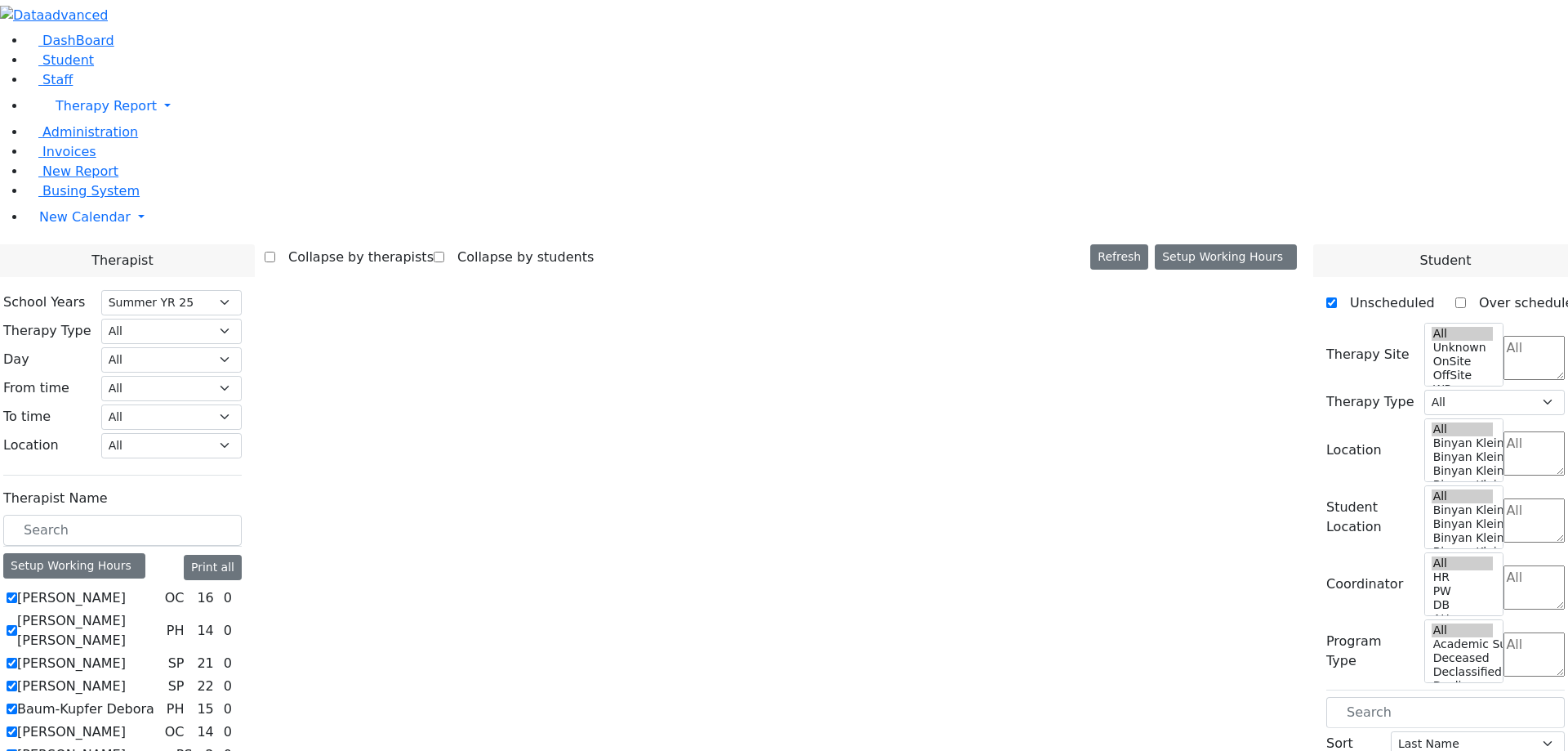
select select "211"
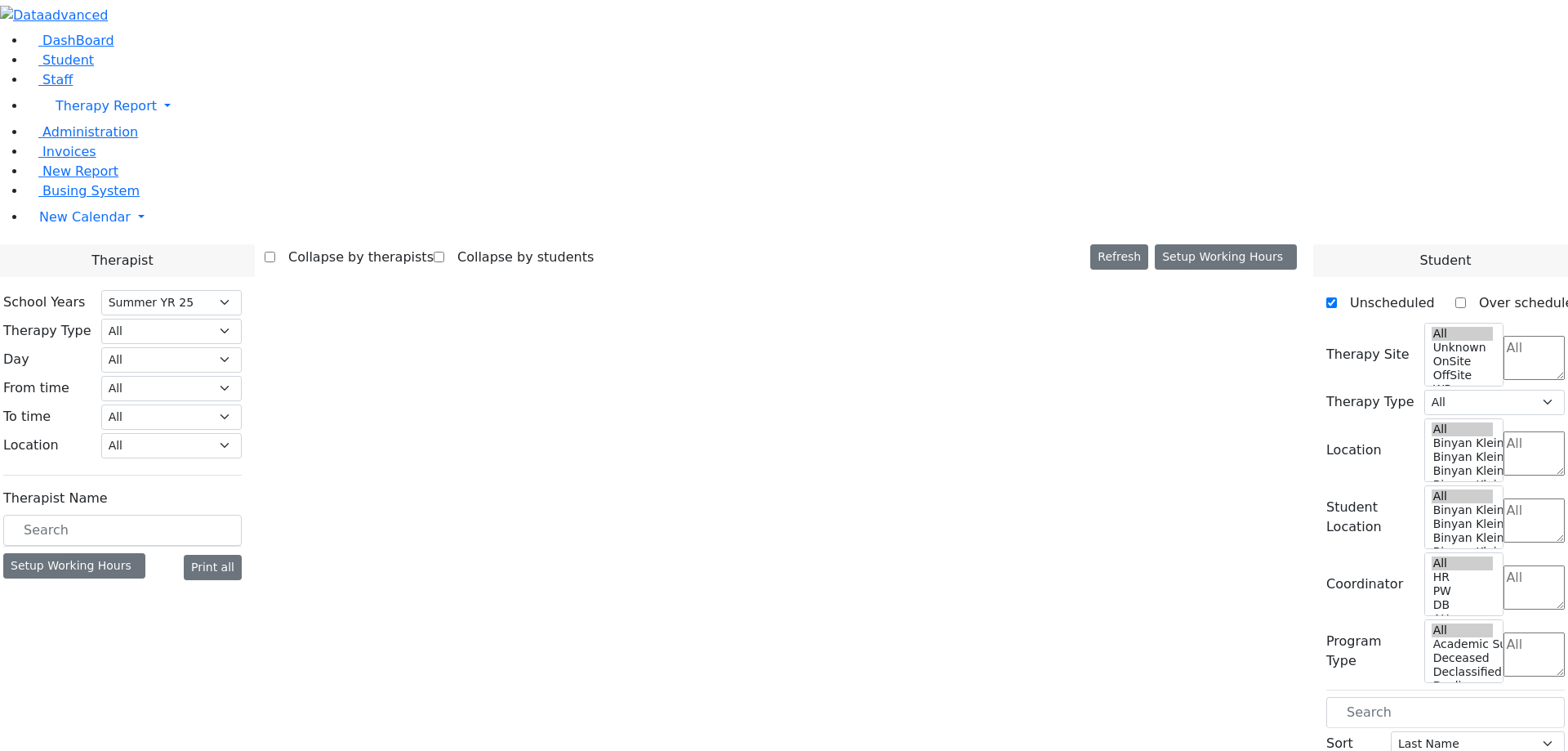
select select "211"
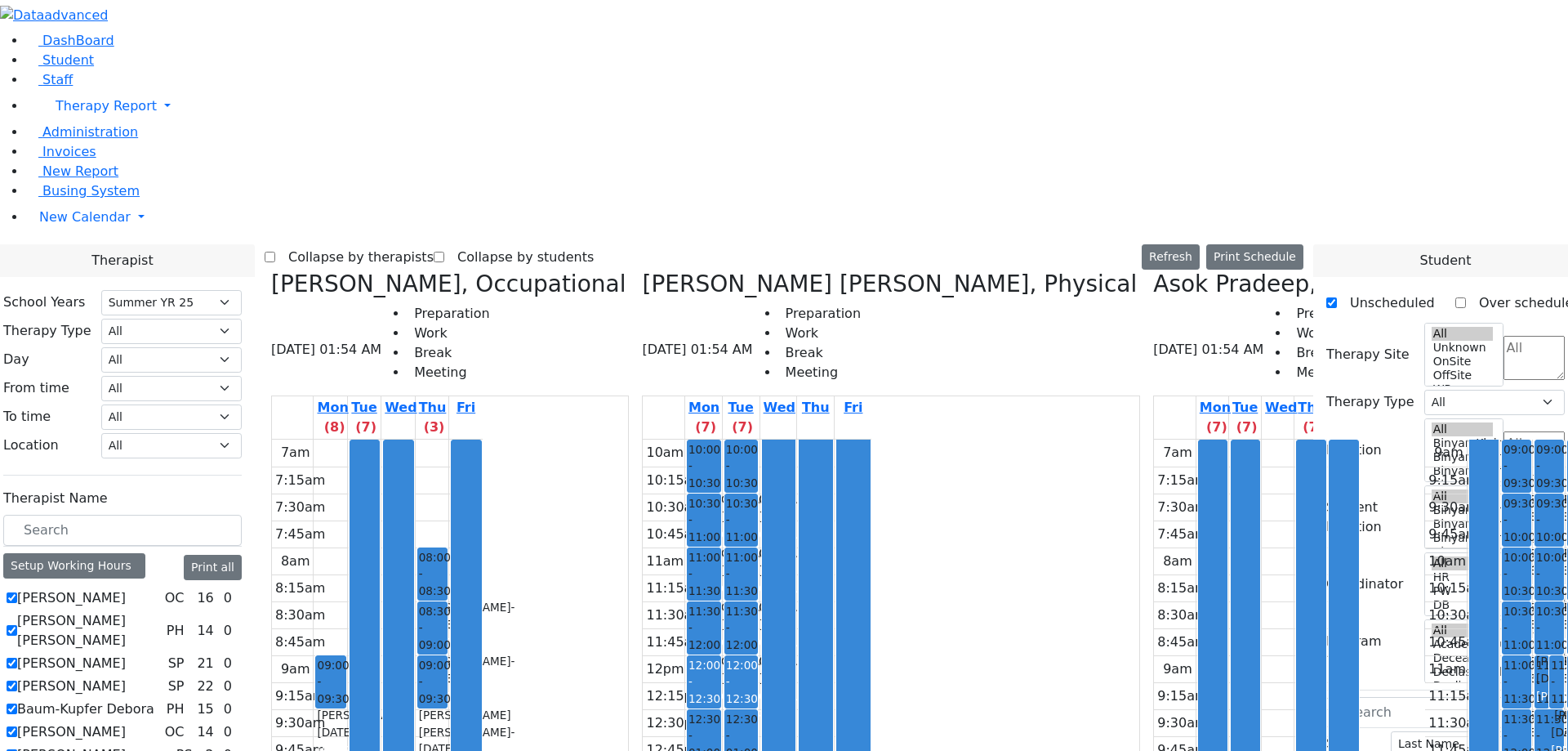
scroll to position [0, 2857]
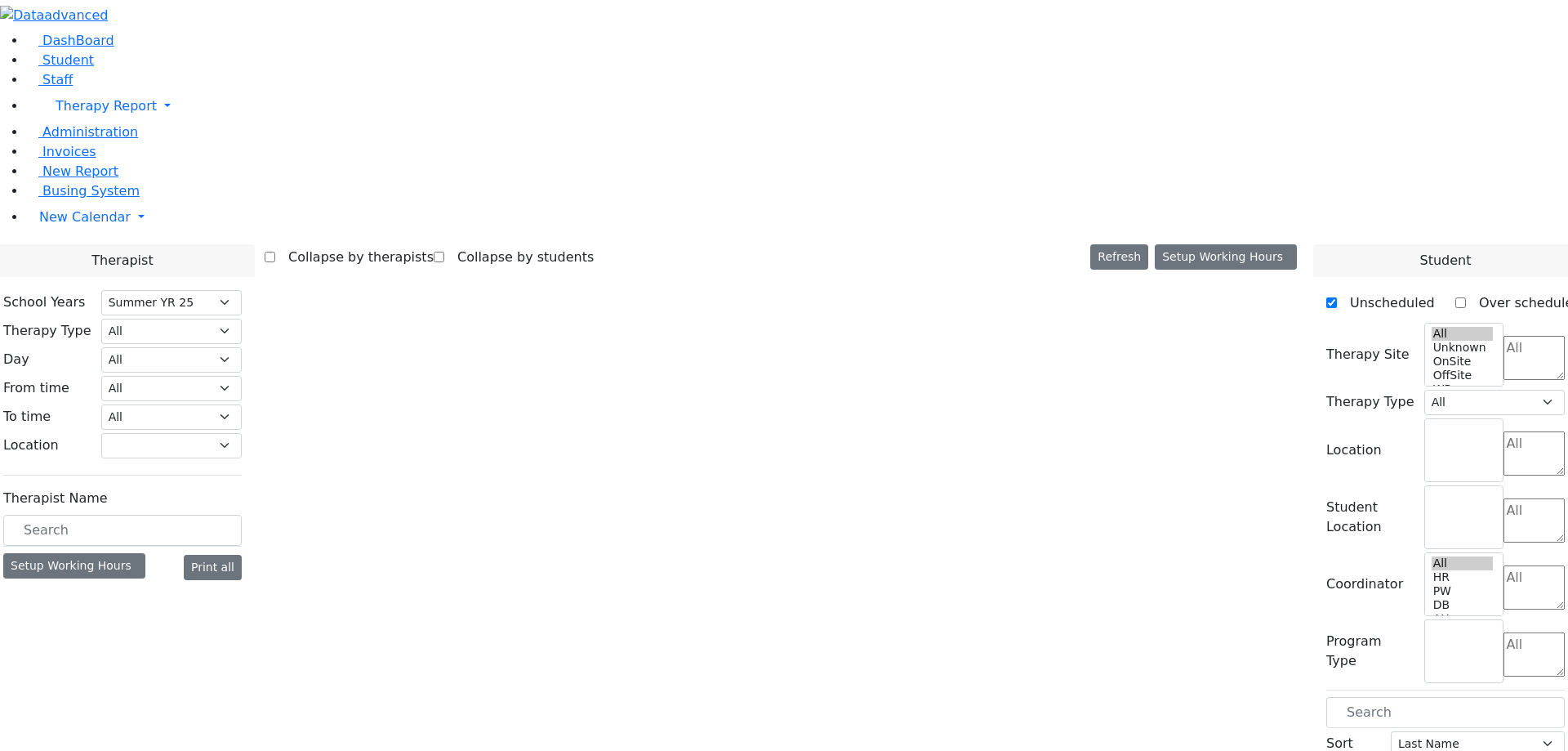
select select "211"
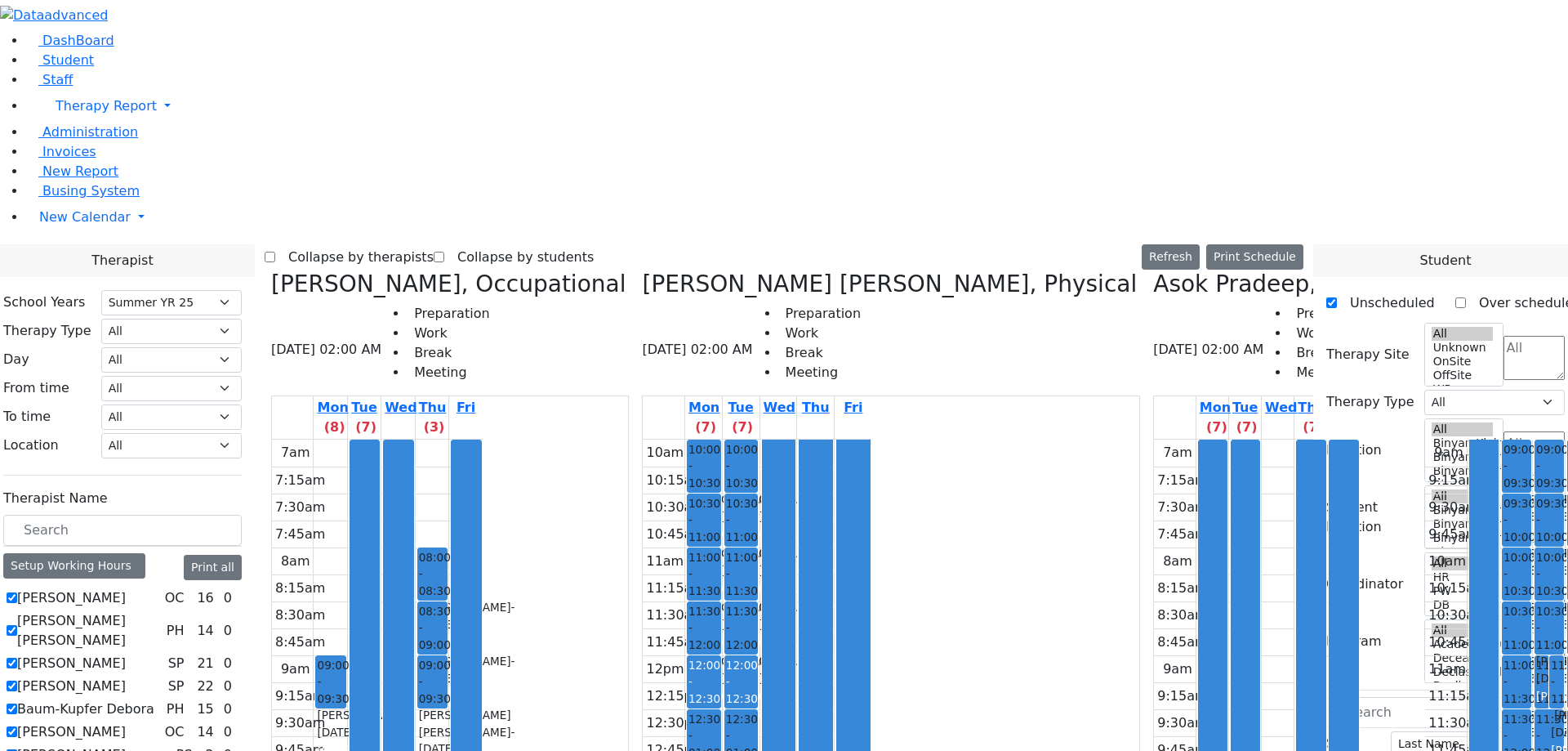
scroll to position [0, 1630]
checkbox input "true"
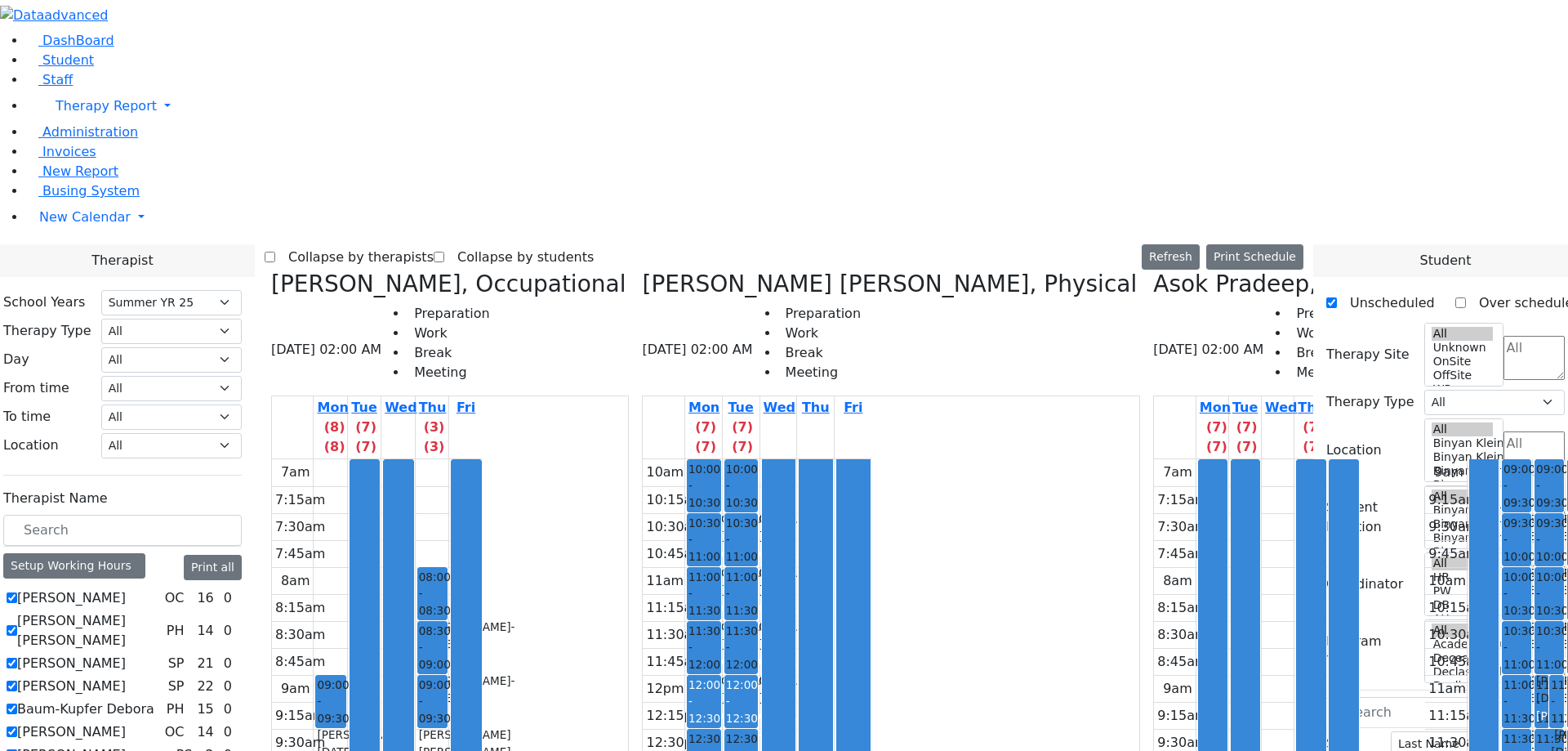
scroll to position [0, 3131]
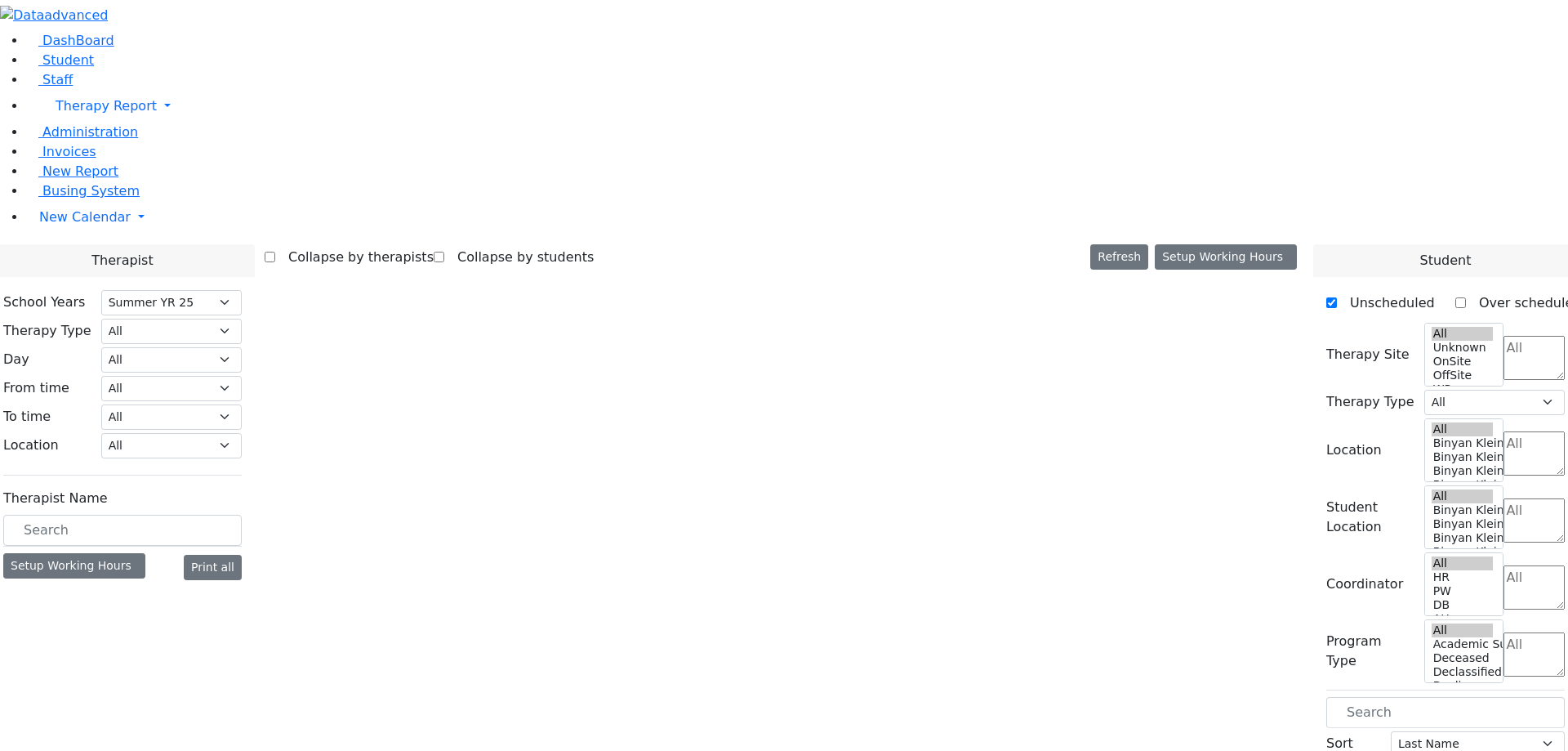
select select "211"
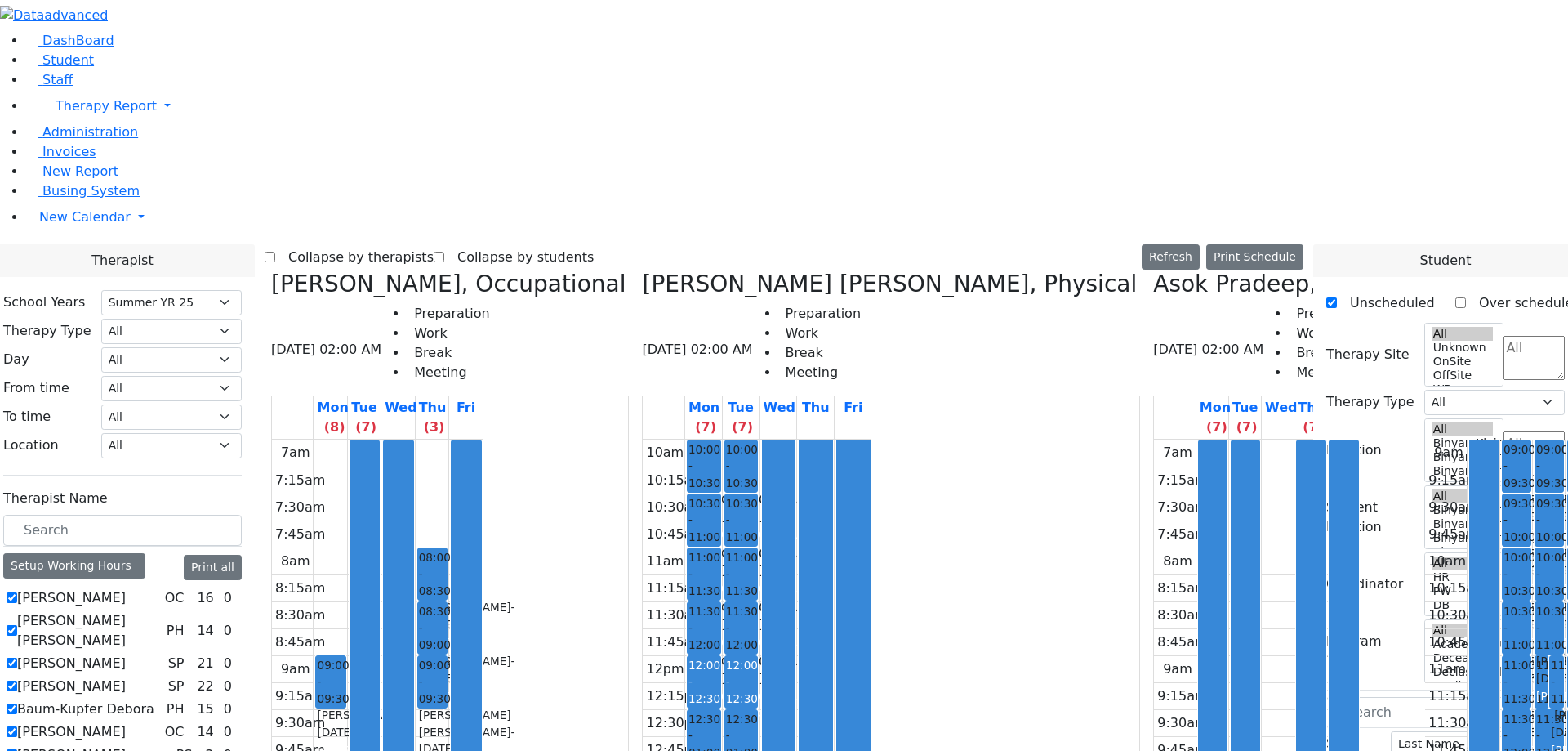
scroll to position [0, 2244]
checkbox input "true"
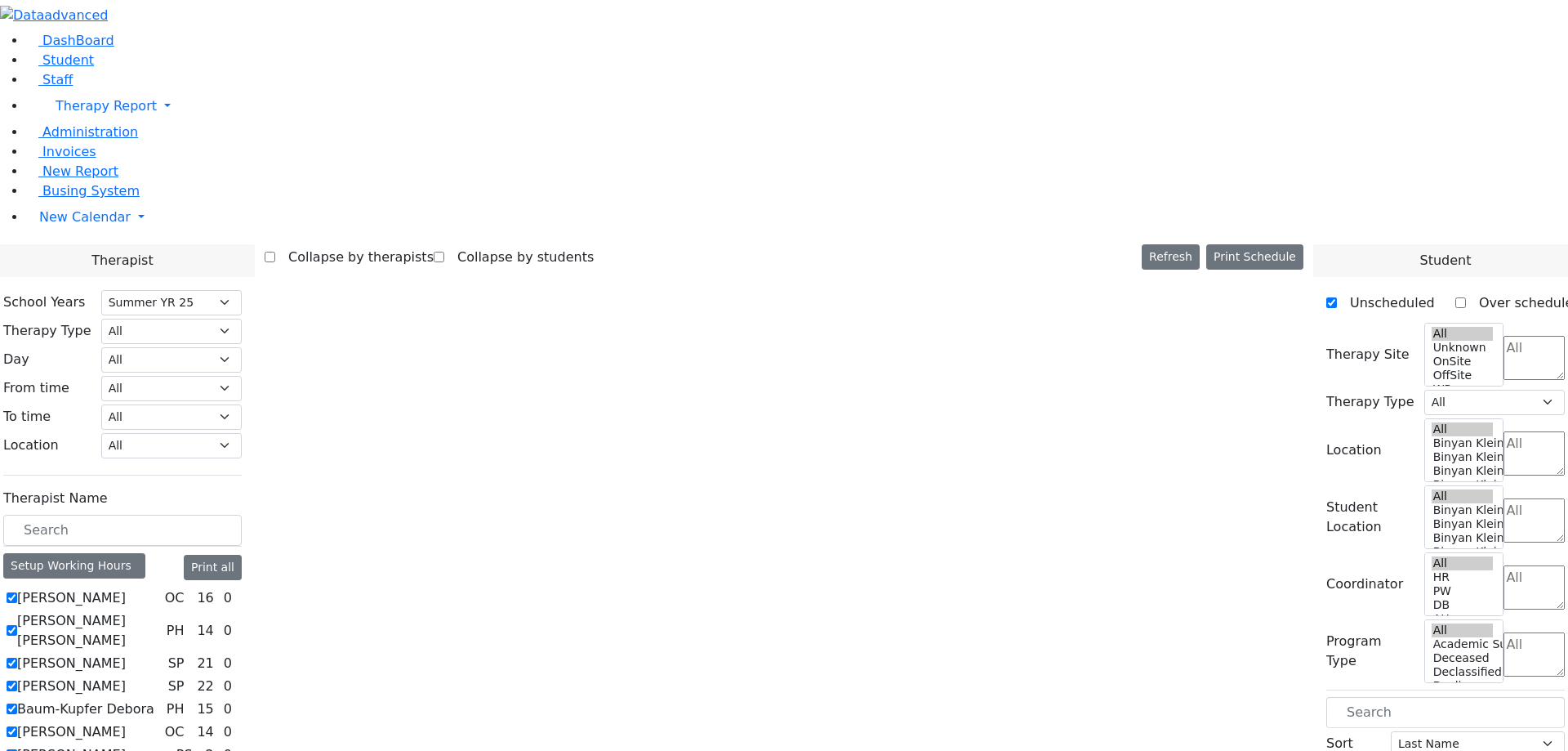
scroll to position [0, 0]
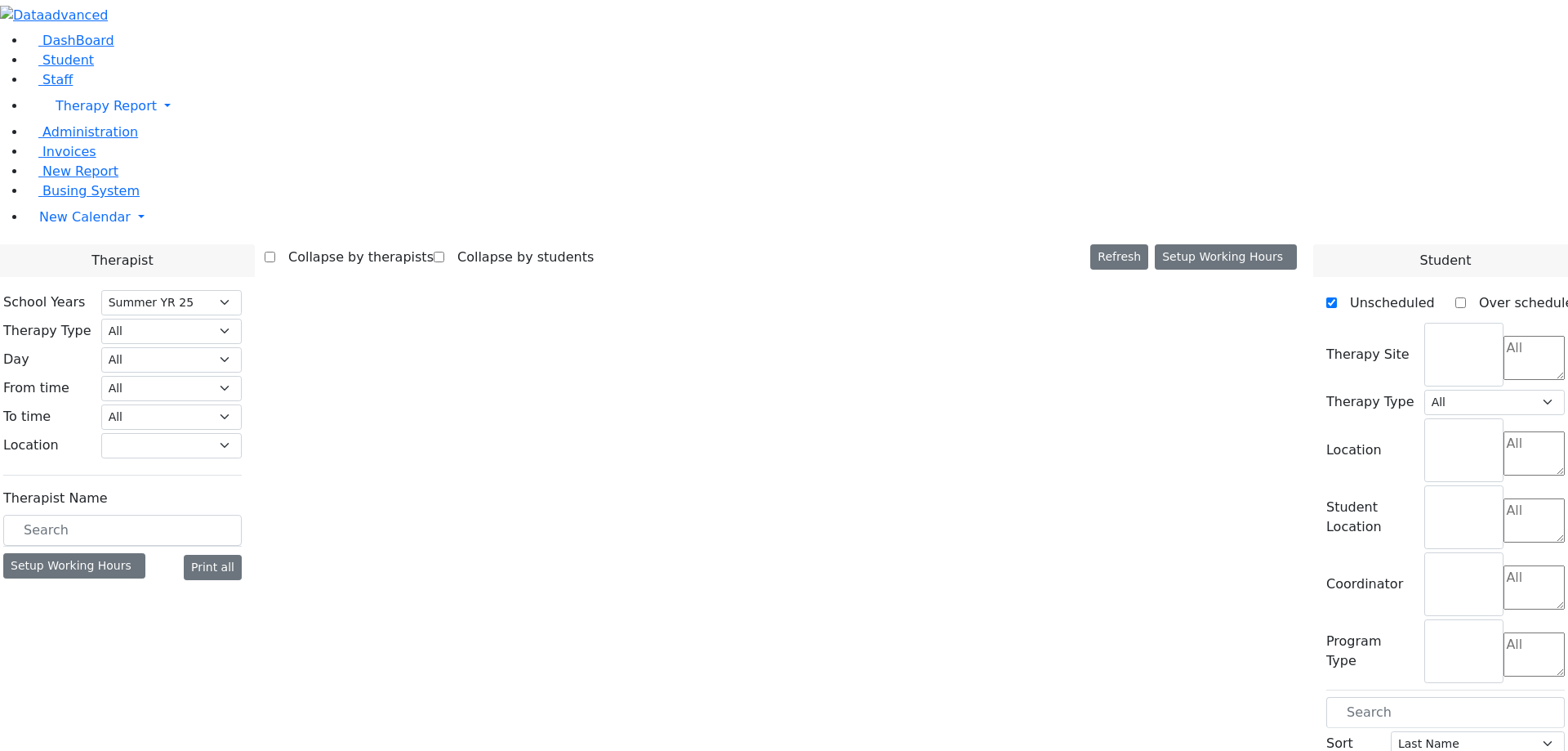
select select "211"
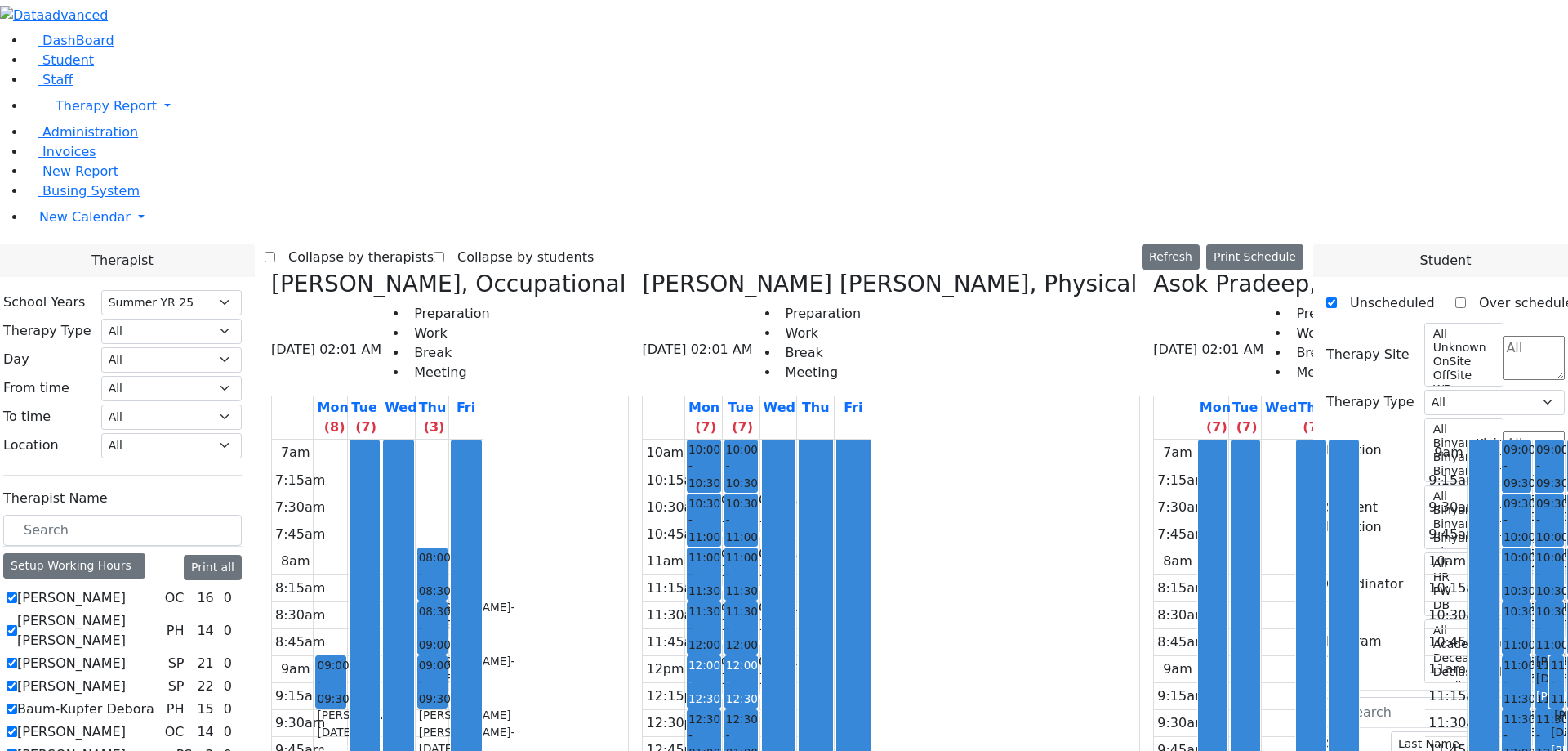
scroll to position [0, 2127]
checkbox input "true"
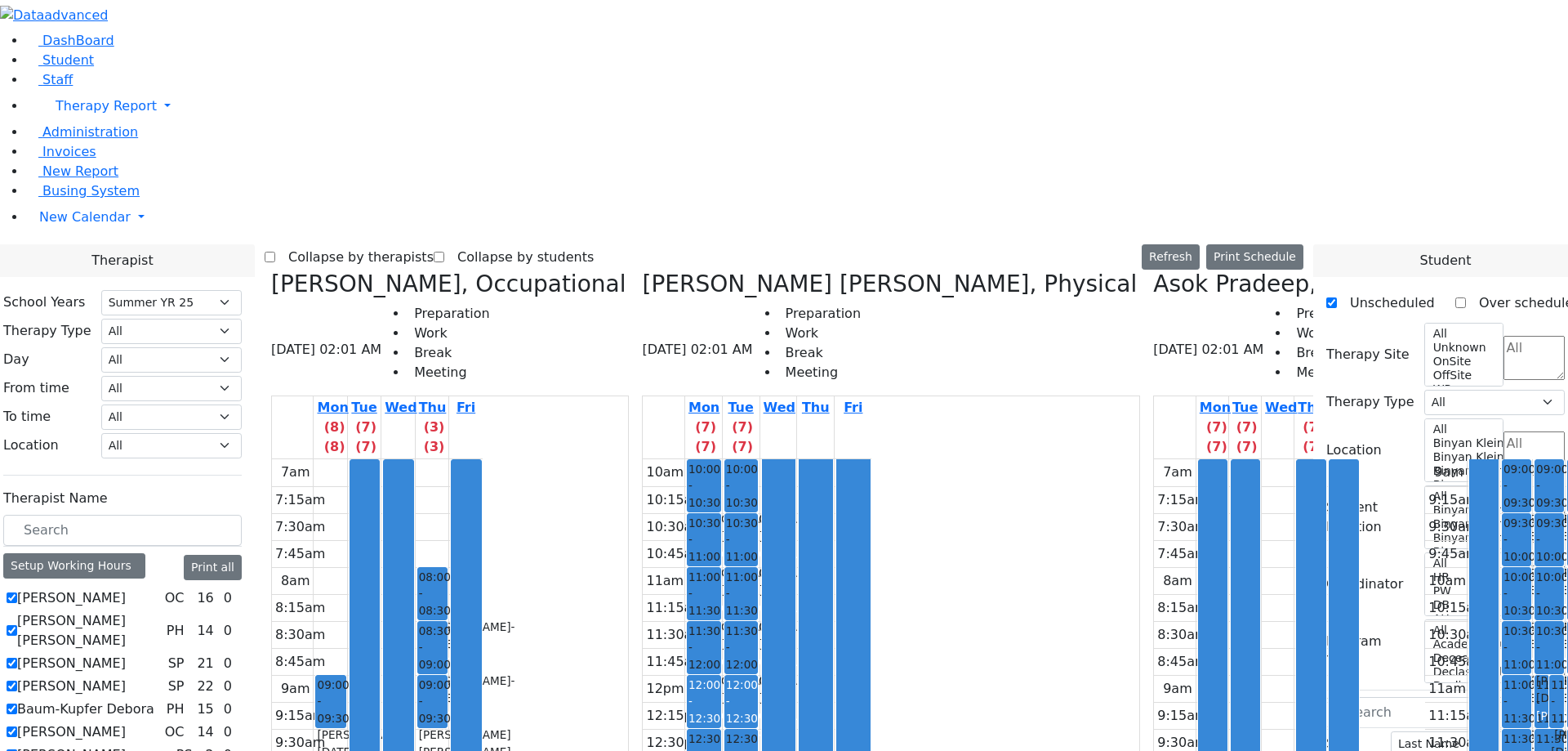
checkbox input "true"
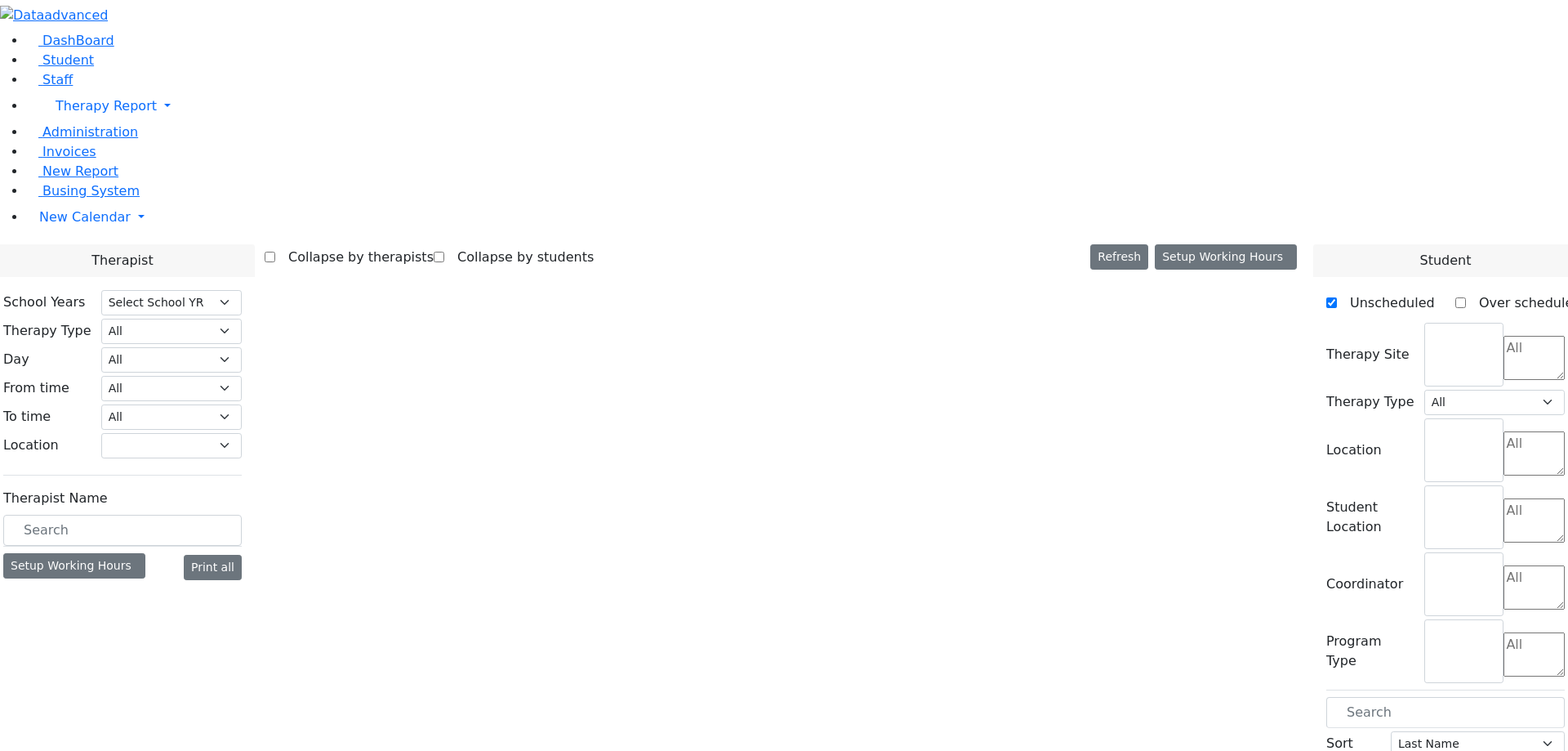
select select "211"
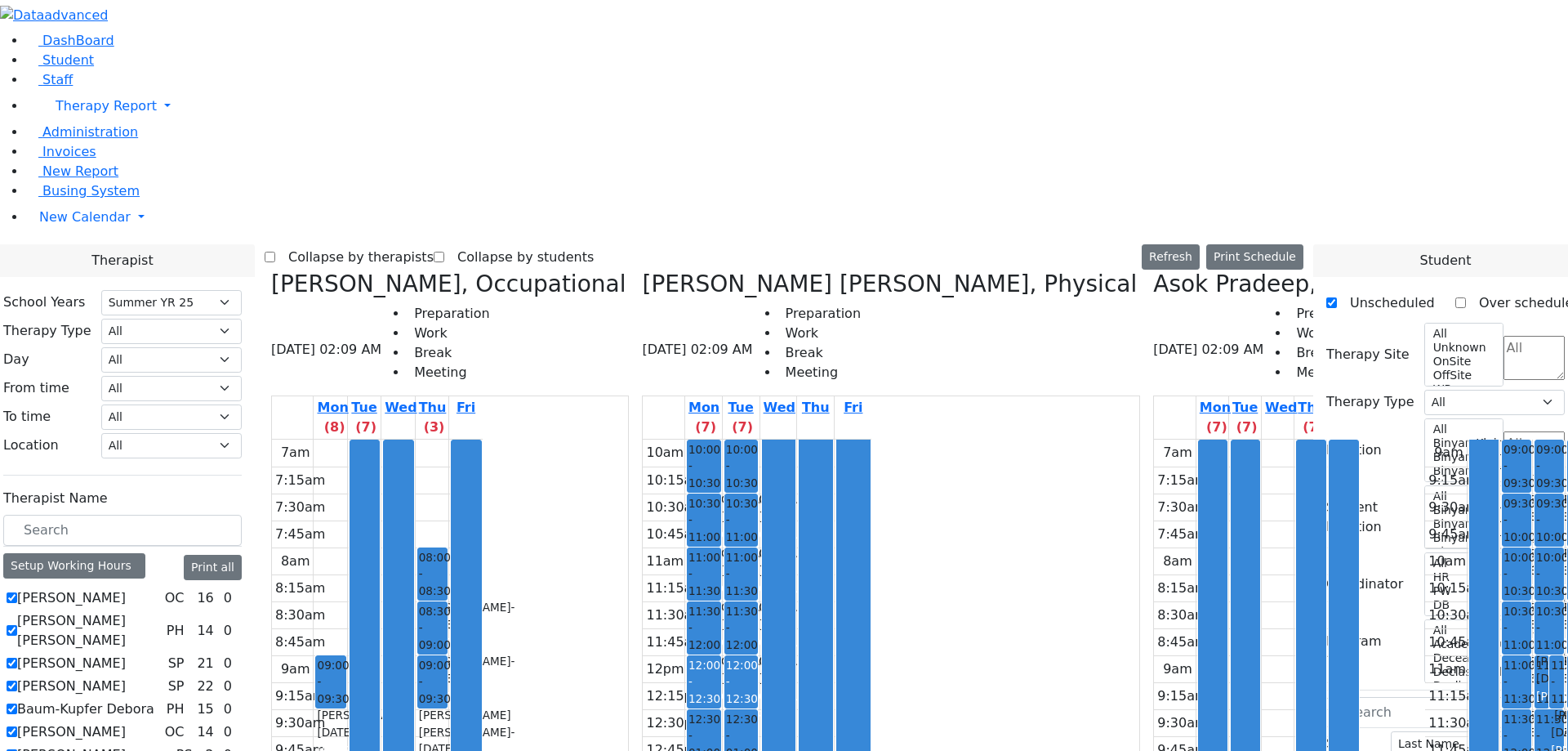
scroll to position [0, 1558]
checkbox input "false"
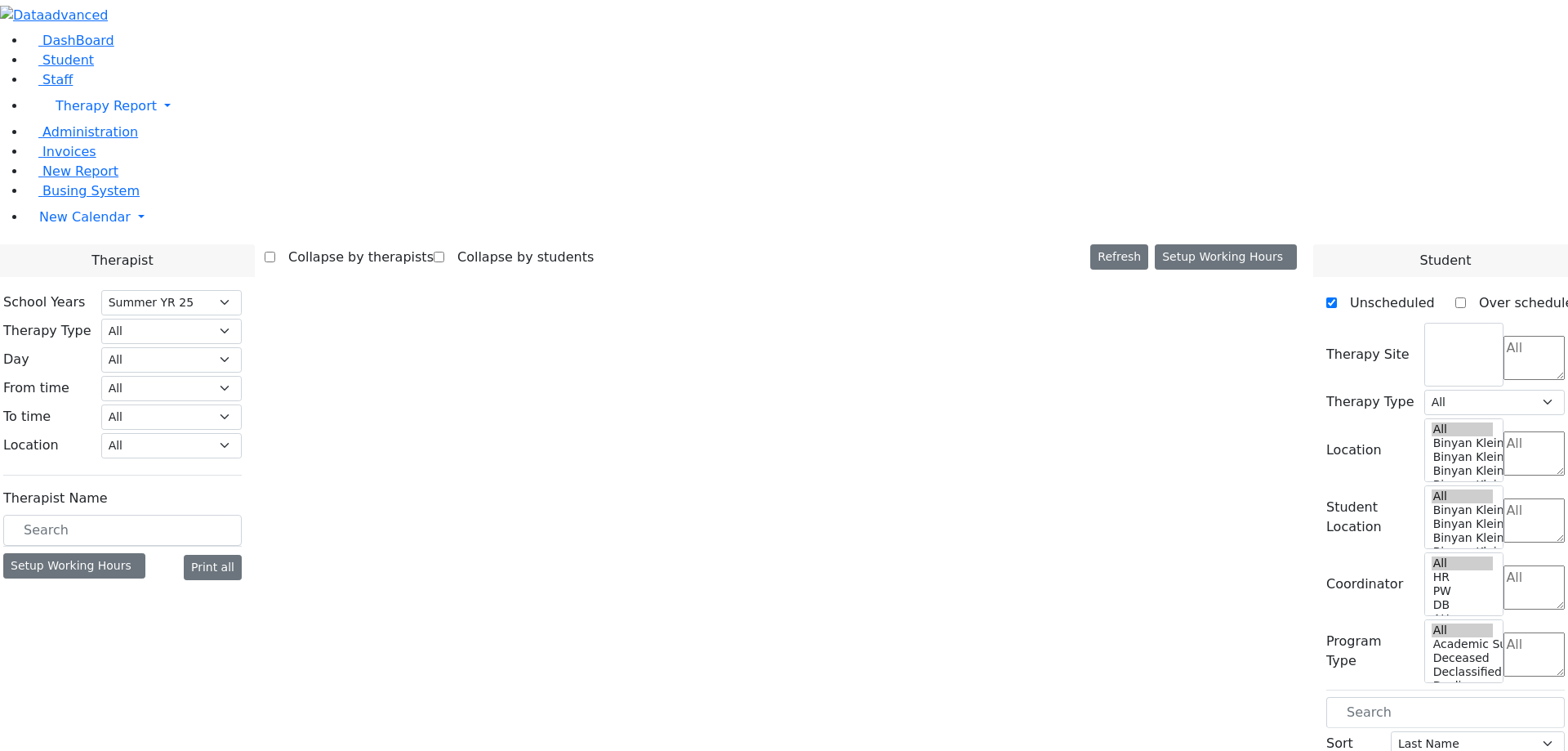
select select "211"
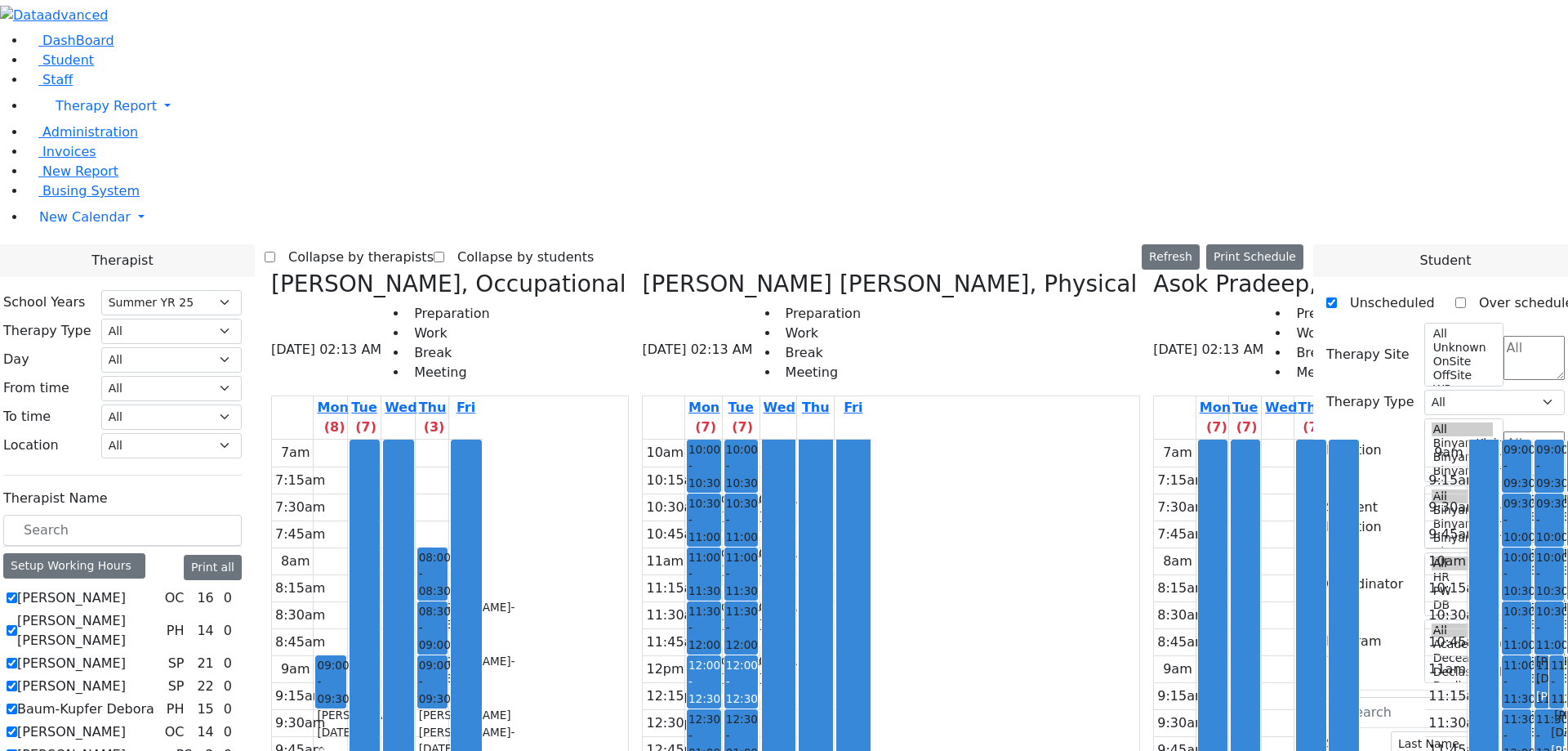
scroll to position [0, 1428]
checkbox input "true"
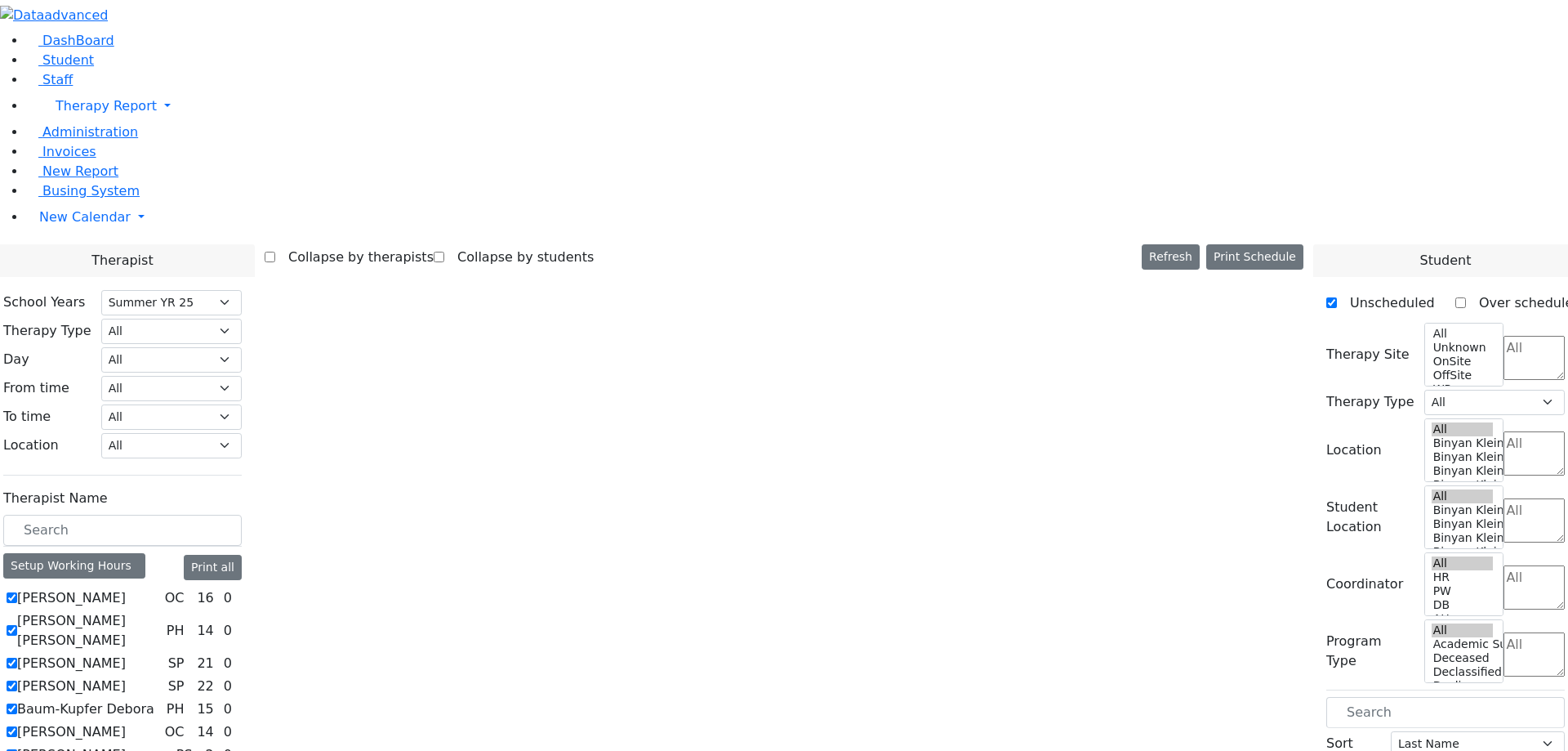
scroll to position [0, 0]
